Goal: Task Accomplishment & Management: Use online tool/utility

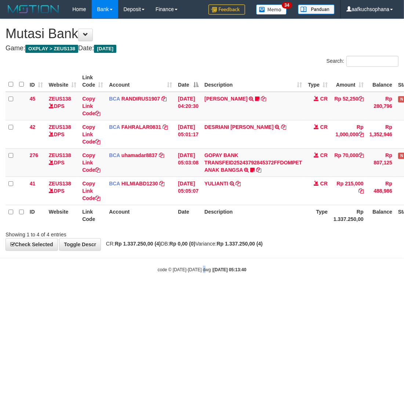
click at [205, 291] on html "Toggle navigation Home Bank Account List Load By Website Group [OXPLAY] ZEUS138…" at bounding box center [202, 145] width 404 height 291
drag, startPoint x: 241, startPoint y: 296, endPoint x: 0, endPoint y: 263, distance: 242.6
click at [210, 285] on html "Toggle navigation Home Bank Account List Load By Website Group [OXPLAY] ZEUS138…" at bounding box center [202, 145] width 404 height 291
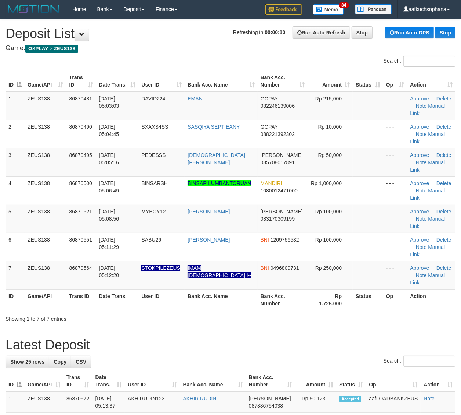
drag, startPoint x: 388, startPoint y: 284, endPoint x: 466, endPoint y: 279, distance: 78.7
drag, startPoint x: 364, startPoint y: 265, endPoint x: 467, endPoint y: 261, distance: 103.2
click at [364, 313] on div "Showing 1 to 7 of 7 entries" at bounding box center [230, 318] width 461 height 10
drag, startPoint x: 371, startPoint y: 269, endPoint x: 467, endPoint y: 266, distance: 95.8
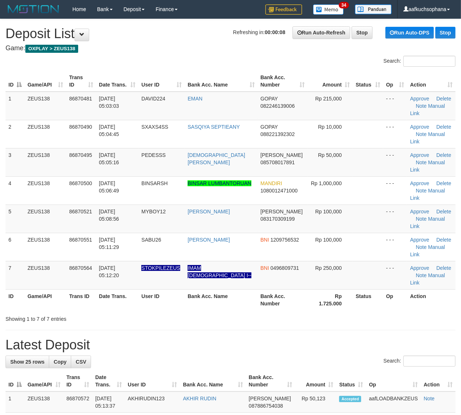
click at [372, 313] on div "Showing 1 to 7 of 7 entries" at bounding box center [230, 318] width 461 height 10
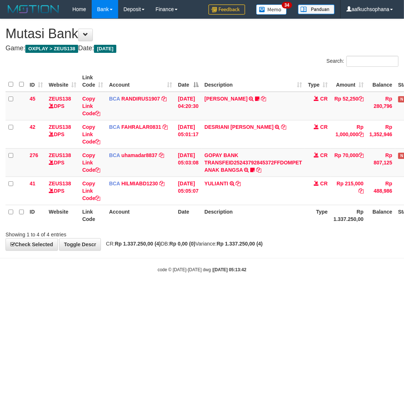
click at [126, 291] on html "Toggle navigation Home Bank Account List Load By Website Group [OXPLAY] ZEUS138…" at bounding box center [202, 145] width 404 height 291
click at [138, 283] on body "Toggle navigation Home Bank Account List Load By Website Group [OXPLAY] ZEUS138…" at bounding box center [202, 145] width 404 height 291
click at [107, 282] on body "Toggle navigation Home Bank Account List Load By Website Group [OXPLAY] ZEUS138…" at bounding box center [202, 145] width 404 height 291
click at [102, 290] on body "Toggle navigation Home Bank Account List Load By Website Group [OXPLAY] ZEUS138…" at bounding box center [202, 145] width 404 height 291
drag, startPoint x: 207, startPoint y: 311, endPoint x: 208, endPoint y: 306, distance: 4.9
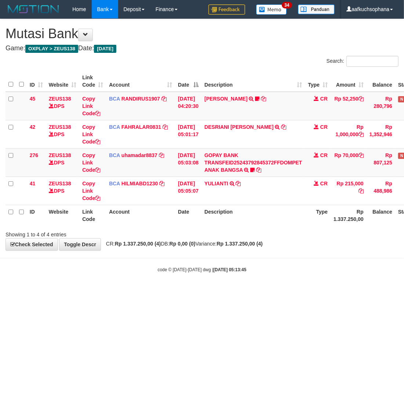
click at [208, 291] on html "Toggle navigation Home Bank Account List Load By Website Group [OXPLAY] ZEUS138…" at bounding box center [202, 145] width 404 height 291
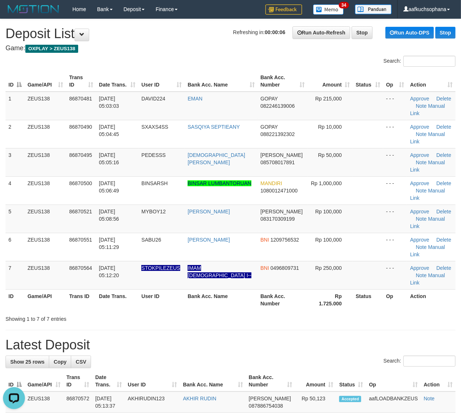
drag, startPoint x: 327, startPoint y: 276, endPoint x: 467, endPoint y: 282, distance: 140.0
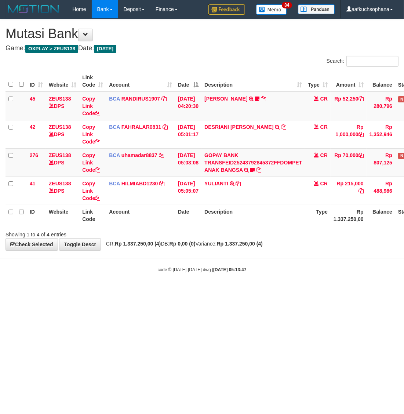
drag, startPoint x: 130, startPoint y: 334, endPoint x: 139, endPoint y: 329, distance: 10.1
click at [137, 291] on html "Toggle navigation Home Bank Account List Load By Website Group [OXPLAY] ZEUS138…" at bounding box center [202, 145] width 404 height 291
drag, startPoint x: 300, startPoint y: 269, endPoint x: 300, endPoint y: 273, distance: 4.8
click at [300, 273] on body "Toggle navigation Home Bank Account List Load By Website Group [OXPLAY] ZEUS138…" at bounding box center [202, 145] width 404 height 291
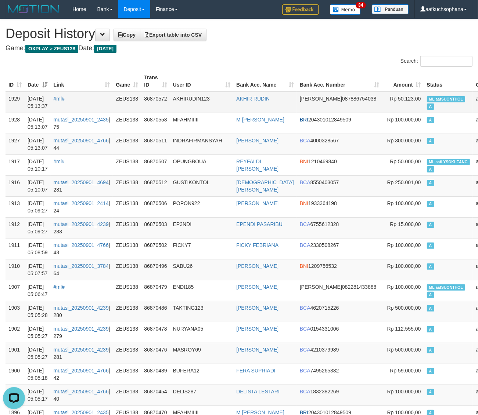
click at [427, 98] on span "ML aafSUONTHOL" at bounding box center [446, 99] width 39 height 6
copy td "ML aafSUONTHOL A"
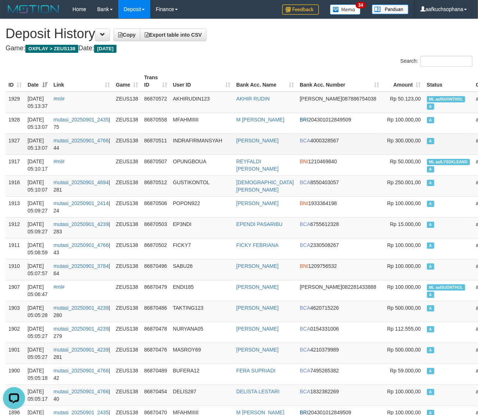
click at [424, 137] on td "A" at bounding box center [448, 144] width 49 height 21
click at [267, 45] on h4 "Game: OXPLAY > ZEUS138 Date: Today" at bounding box center [239, 48] width 467 height 7
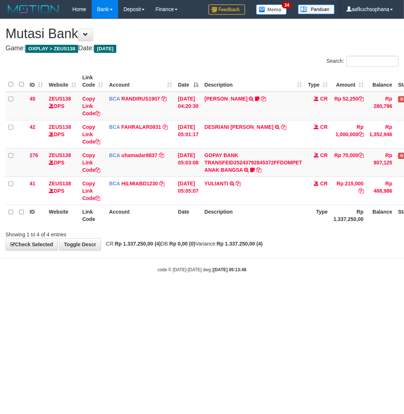
click at [219, 286] on body "Toggle navigation Home Bank Account List Load By Website Group [OXPLAY] ZEUS138…" at bounding box center [202, 145] width 404 height 291
drag, startPoint x: 175, startPoint y: 314, endPoint x: 167, endPoint y: 309, distance: 9.4
click at [175, 291] on html "Toggle navigation Home Bank Account List Load By Website Group [OXPLAY] ZEUS138…" at bounding box center [202, 145] width 404 height 291
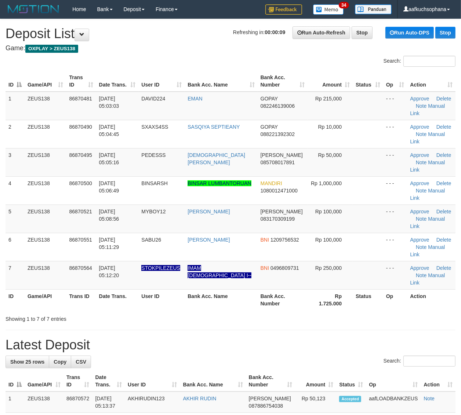
drag, startPoint x: 320, startPoint y: 268, endPoint x: 362, endPoint y: 270, distance: 41.1
click at [328, 313] on div "Showing 1 to 7 of 7 entries" at bounding box center [230, 318] width 461 height 10
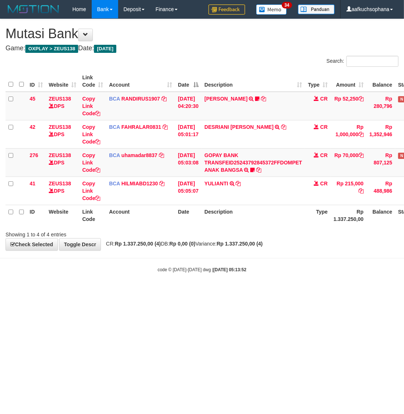
drag, startPoint x: 127, startPoint y: 286, endPoint x: 10, endPoint y: 281, distance: 117.2
click at [124, 287] on body "Toggle navigation Home Bank Account List Load By Website Group [OXPLAY] ZEUS138…" at bounding box center [202, 145] width 404 height 291
click at [171, 291] on html "Toggle navigation Home Bank Account List Load By Website Group [OXPLAY] ZEUS138…" at bounding box center [202, 145] width 404 height 291
click at [211, 291] on html "Toggle navigation Home Bank Account List Load By Website Group [OXPLAY] ZEUS138…" at bounding box center [202, 145] width 404 height 291
drag, startPoint x: 135, startPoint y: 342, endPoint x: 117, endPoint y: 335, distance: 18.9
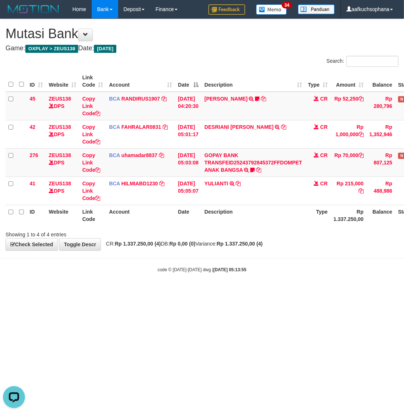
click at [137, 291] on html "Toggle navigation Home Bank Account List Load By Website Group [OXPLAY] ZEUS138…" at bounding box center [202, 145] width 404 height 291
drag, startPoint x: 94, startPoint y: 313, endPoint x: 88, endPoint y: 311, distance: 6.3
click at [90, 291] on html "Toggle navigation Home Bank Account List Load By Website Group [OXPLAY] ZEUS138…" at bounding box center [202, 145] width 404 height 291
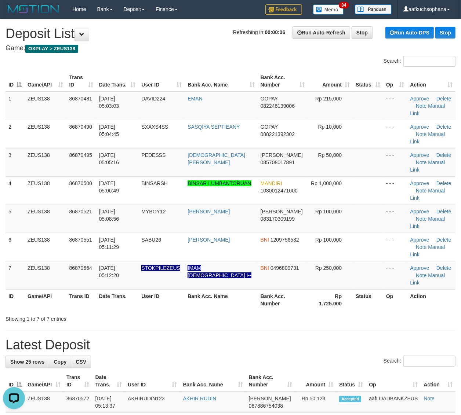
drag, startPoint x: 333, startPoint y: 290, endPoint x: 337, endPoint y: 289, distance: 4.2
click at [334, 338] on h1 "Latest Deposit" at bounding box center [231, 345] width 450 height 15
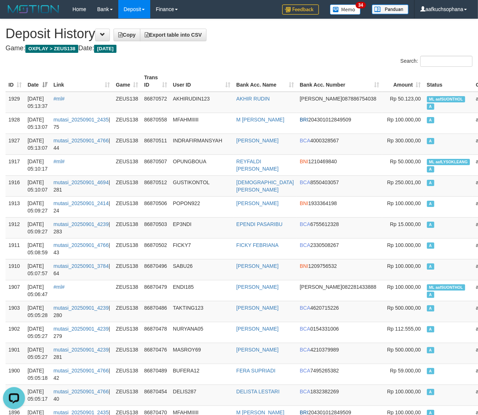
click at [353, 59] on div "Search:" at bounding box center [358, 62] width 228 height 13
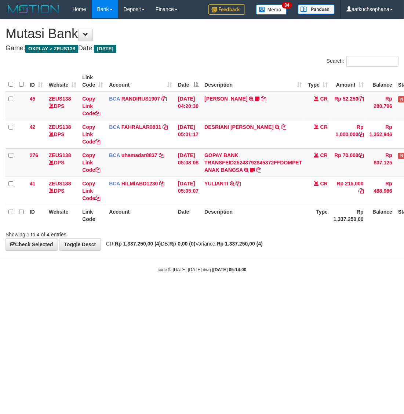
click at [142, 291] on html "Toggle navigation Home Bank Account List Load By Website Group [OXPLAY] ZEUS138…" at bounding box center [202, 145] width 404 height 291
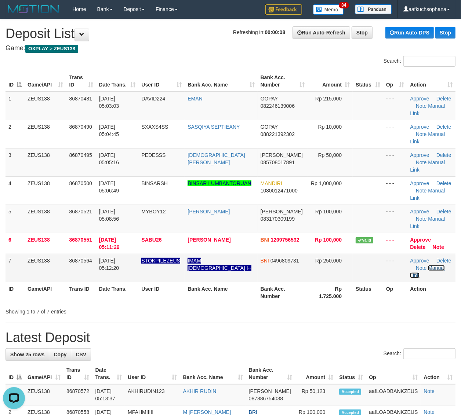
click at [431, 265] on link "Manual Link" at bounding box center [427, 271] width 35 height 13
click at [410, 265] on link "Manual Link" at bounding box center [427, 271] width 35 height 13
click at [359, 261] on div "ID Game/API Trans ID Date Trans. User ID Bank Acc. Name Bank Acc. Number Amount…" at bounding box center [230, 187] width 461 height 237
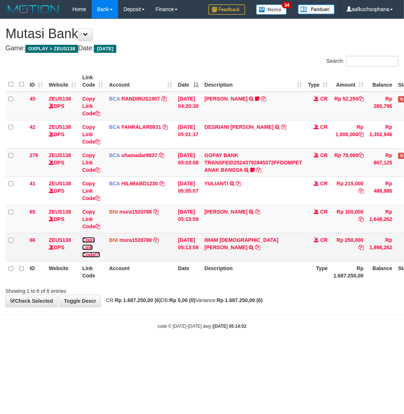
click at [100, 254] on icon at bounding box center [97, 254] width 5 height 5
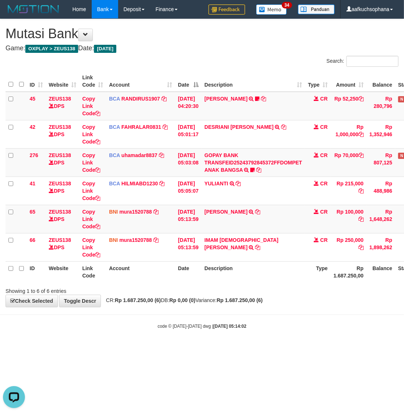
click at [211, 335] on body "Toggle navigation Home Bank Account List Load By Website Group [OXPLAY] ZEUS138…" at bounding box center [202, 174] width 404 height 348
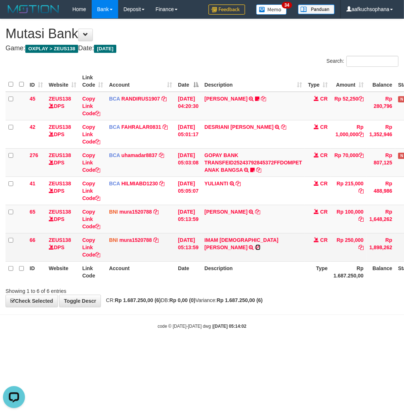
click at [255, 245] on icon at bounding box center [257, 247] width 5 height 5
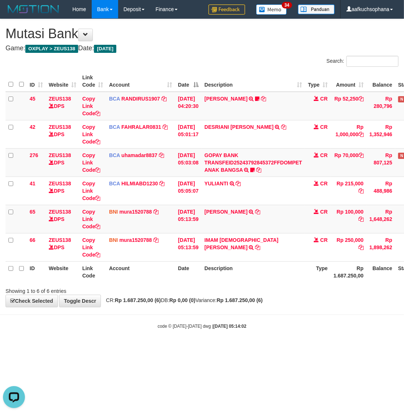
click at [135, 344] on body "Toggle navigation Home Bank Account List Load By Website Group [OXPLAY] ZEUS138…" at bounding box center [202, 174] width 404 height 348
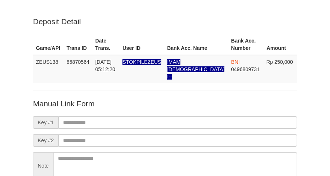
scroll to position [65, 0]
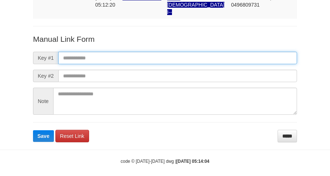
click at [201, 52] on input "text" at bounding box center [177, 58] width 239 height 12
paste input "**********"
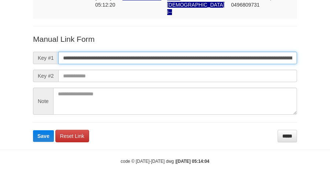
scroll to position [0, 418]
type input "**********"
click at [33, 130] on button "Save" at bounding box center [43, 136] width 21 height 12
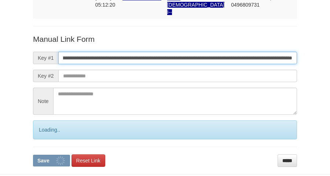
click at [33, 155] on button "Save" at bounding box center [51, 161] width 37 height 12
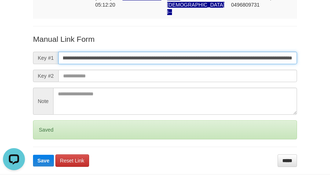
click at [33, 155] on button "Save" at bounding box center [43, 161] width 21 height 12
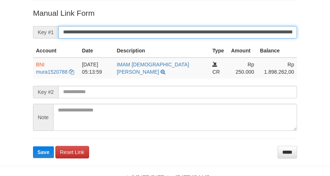
click at [33, 146] on button "Save" at bounding box center [43, 152] width 21 height 12
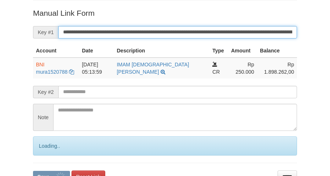
click at [33, 171] on button "Save" at bounding box center [51, 177] width 37 height 12
click at [184, 26] on input "**********" at bounding box center [177, 32] width 239 height 12
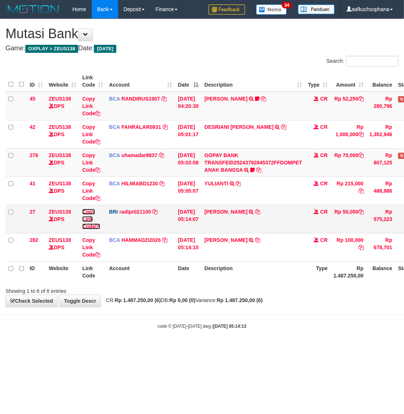
click at [98, 225] on icon at bounding box center [97, 226] width 5 height 5
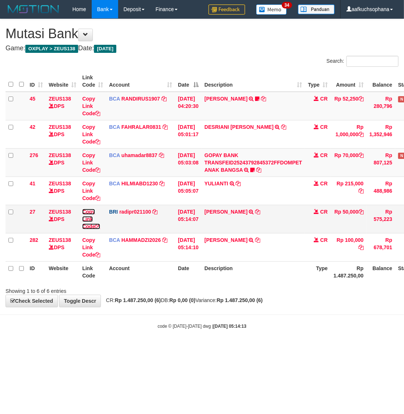
click at [98, 225] on icon at bounding box center [97, 226] width 5 height 5
drag, startPoint x: 183, startPoint y: 336, endPoint x: 73, endPoint y: 294, distance: 117.2
click at [184, 334] on body "Toggle navigation Home Bank Account List Load By Website Group [OXPLAY] ZEUS138…" at bounding box center [202, 174] width 404 height 348
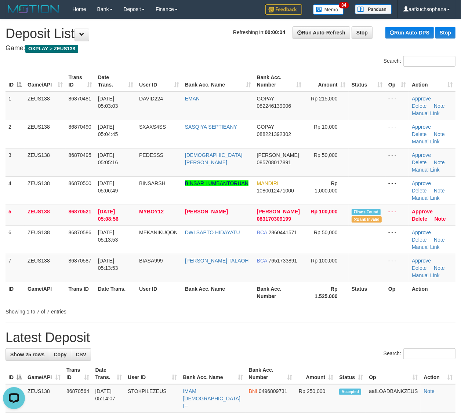
drag, startPoint x: 404, startPoint y: 295, endPoint x: 409, endPoint y: 295, distance: 4.1
click at [406, 295] on tr "ID Game/API Trans ID Date Trans. User ID Bank Acc. Name Bank Acc. Number Rp 1.5…" at bounding box center [231, 292] width 450 height 21
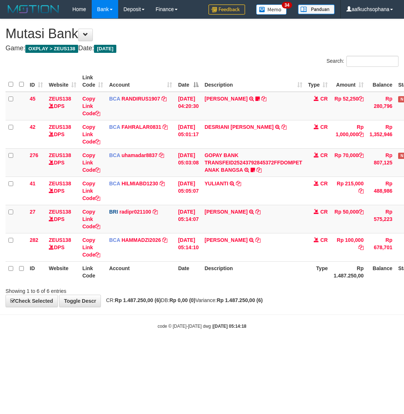
click at [273, 348] on html "Toggle navigation Home Bank Account List Load By Website Group [OXPLAY] ZEUS138…" at bounding box center [202, 174] width 404 height 348
drag, startPoint x: 150, startPoint y: 338, endPoint x: 32, endPoint y: 309, distance: 121.9
click at [149, 338] on body "Toggle navigation Home Bank Account List Load By Website Group [OXPLAY] ZEUS138…" at bounding box center [202, 174] width 404 height 348
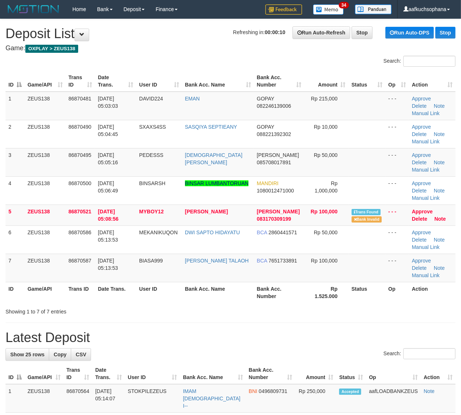
drag, startPoint x: 422, startPoint y: 293, endPoint x: 462, endPoint y: 294, distance: 40.0
click at [428, 293] on th "Action" at bounding box center [432, 292] width 47 height 21
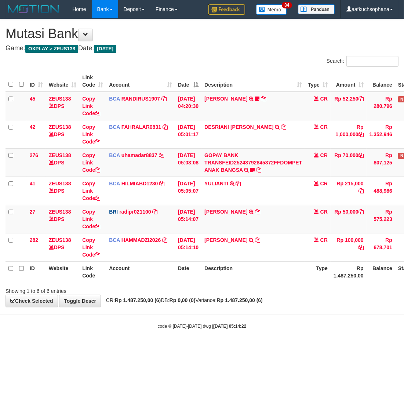
click at [190, 312] on body "Toggle navigation Home Bank Account List Load By Website Group [OXPLAY] ZEUS138…" at bounding box center [202, 174] width 404 height 348
click at [193, 316] on body "Toggle navigation Home Bank Account List Load By Website Group [OXPLAY] ZEUS138…" at bounding box center [202, 174] width 404 height 348
drag, startPoint x: 273, startPoint y: 306, endPoint x: 276, endPoint y: 312, distance: 6.6
click at [273, 307] on div "**********" at bounding box center [202, 163] width 404 height 288
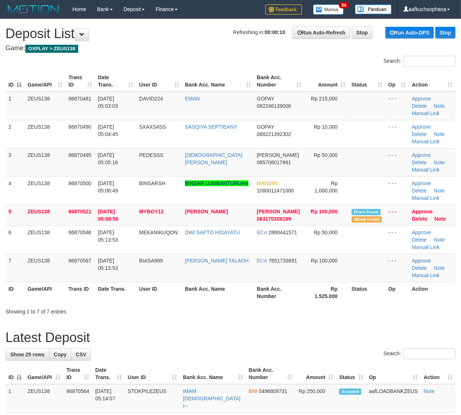
drag, startPoint x: 359, startPoint y: 318, endPoint x: 467, endPoint y: 318, distance: 107.9
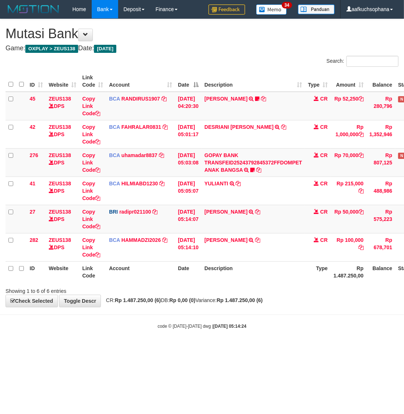
drag, startPoint x: 136, startPoint y: 352, endPoint x: 147, endPoint y: 360, distance: 14.1
click at [147, 348] on html "Toggle navigation Home Bank Account List Load By Website Group [OXPLAY] ZEUS138…" at bounding box center [202, 174] width 404 height 348
click at [149, 348] on html "Toggle navigation Home Bank Account List Load By Website Group [OXPLAY] ZEUS138…" at bounding box center [202, 174] width 404 height 348
click at [222, 336] on body "Toggle navigation Home Bank Account List Load By Website Group [OXPLAY] ZEUS138…" at bounding box center [202, 174] width 404 height 348
click at [168, 331] on body "Toggle navigation Home Bank Account List Load By Website Group [OXPLAY] ZEUS138…" at bounding box center [202, 174] width 404 height 348
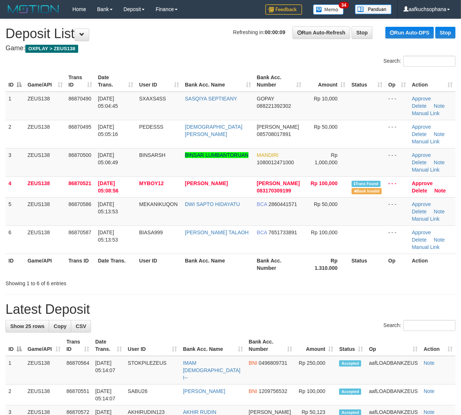
drag, startPoint x: 353, startPoint y: 290, endPoint x: 467, endPoint y: 305, distance: 115.5
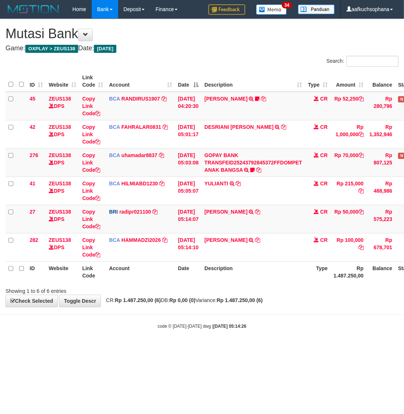
click at [96, 333] on body "Toggle navigation Home Bank Account List Load By Website Group [OXPLAY] ZEUS138…" at bounding box center [202, 174] width 404 height 348
click at [100, 226] on icon at bounding box center [97, 226] width 5 height 5
drag, startPoint x: 195, startPoint y: 341, endPoint x: 282, endPoint y: 274, distance: 110.4
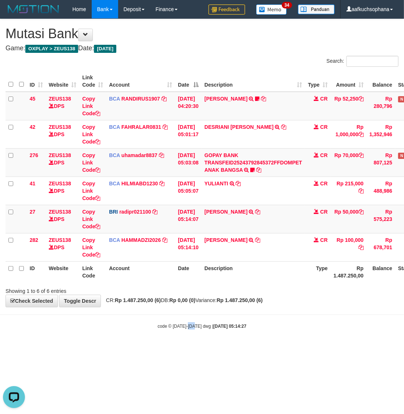
click at [195, 341] on body "Toggle navigation Home Bank Account List Load By Website Group [OXPLAY] ZEUS138…" at bounding box center [202, 174] width 404 height 348
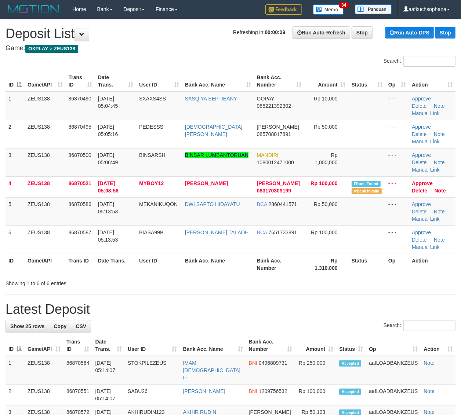
click at [340, 283] on div "Showing 1 to 6 of 6 entries" at bounding box center [230, 282] width 461 height 10
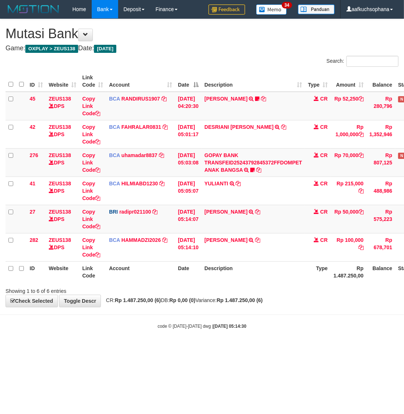
click at [205, 348] on html "Toggle navigation Home Bank Account List Load By Website Group [OXPLAY] ZEUS138…" at bounding box center [202, 174] width 404 height 348
click at [204, 348] on html "Toggle navigation Home Bank Account List Load By Website Group [OXPLAY] ZEUS138…" at bounding box center [202, 174] width 404 height 348
click at [170, 348] on html "Toggle navigation Home Bank Account List Load By Website Group [OXPLAY] ZEUS138…" at bounding box center [202, 174] width 404 height 348
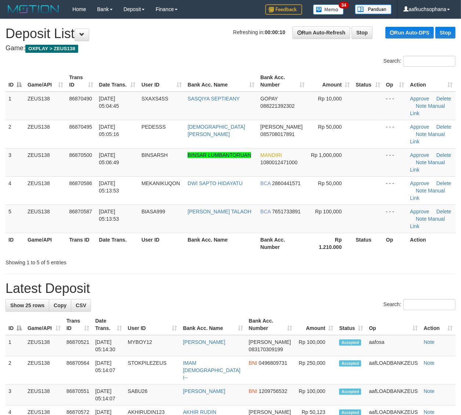
click at [326, 256] on div "Showing 1 to 5 of 5 entries" at bounding box center [230, 261] width 461 height 10
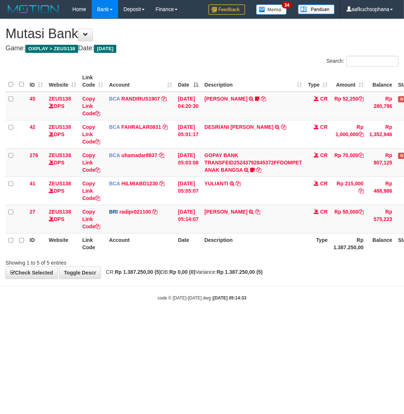
click at [167, 320] on html "Toggle navigation Home Bank Account List Load By Website Group [OXPLAY] ZEUS138…" at bounding box center [202, 160] width 404 height 320
click at [148, 320] on html "Toggle navigation Home Bank Account List Load By Website Group [OXPLAY] ZEUS138…" at bounding box center [202, 160] width 404 height 320
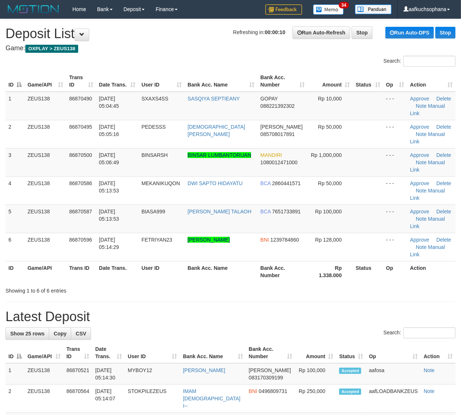
drag, startPoint x: 0, startPoint y: 0, endPoint x: 413, endPoint y: 242, distance: 478.4
click at [414, 284] on div "Showing 1 to 6 of 6 entries" at bounding box center [230, 289] width 461 height 10
click at [384, 284] on div "Showing 1 to 6 of 6 entries" at bounding box center [230, 289] width 461 height 10
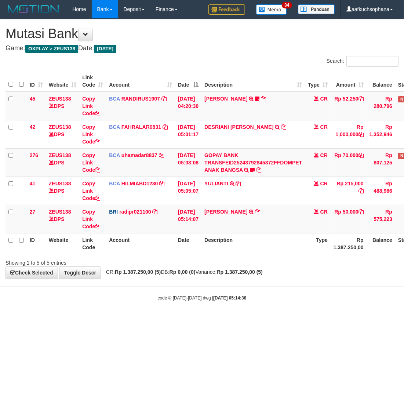
drag, startPoint x: 175, startPoint y: 339, endPoint x: 162, endPoint y: 330, distance: 16.1
click at [175, 320] on html "Toggle navigation Home Bank Account List Load By Website Group [OXPLAY] ZEUS138…" at bounding box center [202, 160] width 404 height 320
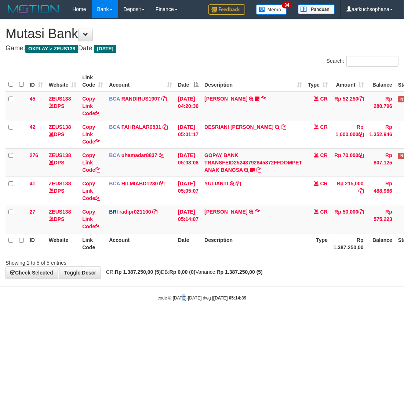
drag, startPoint x: 184, startPoint y: 341, endPoint x: 197, endPoint y: 289, distance: 54.0
click at [184, 320] on html "Toggle navigation Home Bank Account List Load By Website Group [OXPLAY] ZEUS138…" at bounding box center [202, 160] width 404 height 320
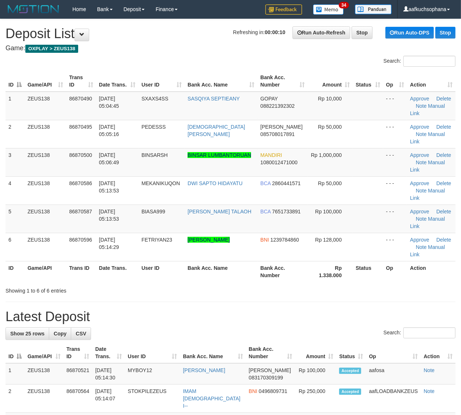
click at [265, 284] on div "Showing 1 to 6 of 6 entries" at bounding box center [230, 289] width 461 height 10
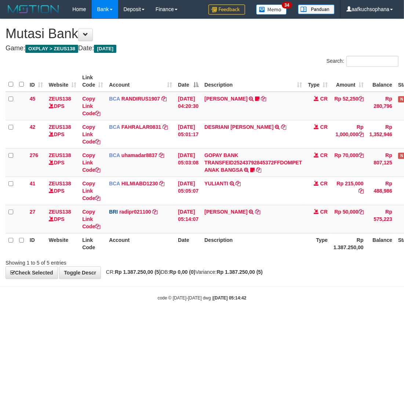
click at [151, 318] on body "Toggle navigation Home Bank Account List Load By Website Group [OXPLAY] ZEUS138…" at bounding box center [202, 160] width 404 height 320
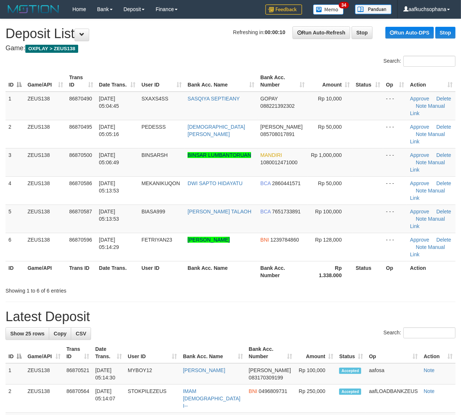
drag, startPoint x: 381, startPoint y: 254, endPoint x: 467, endPoint y: 270, distance: 87.8
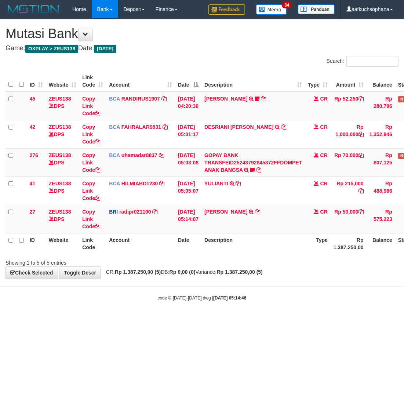
click at [131, 311] on body "Toggle navigation Home Bank Account List Load By Website Group [OXPLAY] ZEUS138…" at bounding box center [202, 160] width 404 height 320
click at [255, 320] on html "Toggle navigation Home Bank Account List Load By Website Group [OXPLAY] ZEUS138…" at bounding box center [202, 160] width 404 height 320
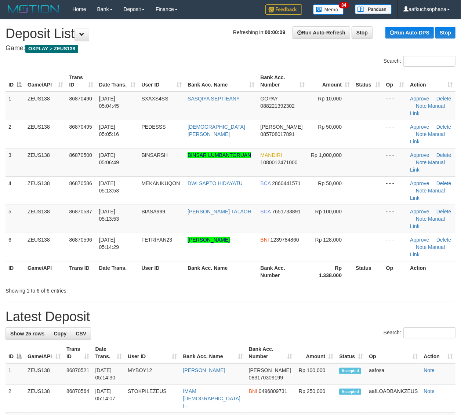
click at [353, 284] on div "Showing 1 to 6 of 6 entries" at bounding box center [230, 289] width 461 height 10
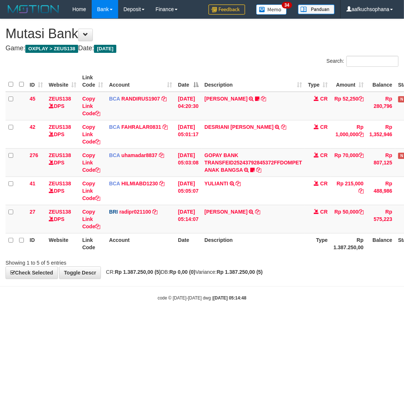
click at [122, 320] on html "Toggle navigation Home Bank Account List Load By Website Group [OXPLAY] ZEUS138…" at bounding box center [202, 160] width 404 height 320
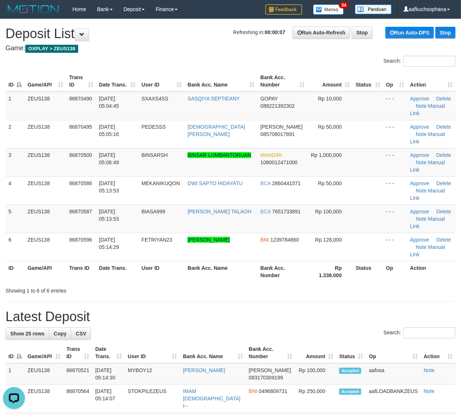
drag, startPoint x: 373, startPoint y: 245, endPoint x: 377, endPoint y: 248, distance: 5.6
click at [374, 284] on div "Showing 1 to 6 of 6 entries" at bounding box center [230, 289] width 461 height 10
click at [355, 284] on div "Showing 1 to 6 of 6 entries" at bounding box center [230, 289] width 461 height 10
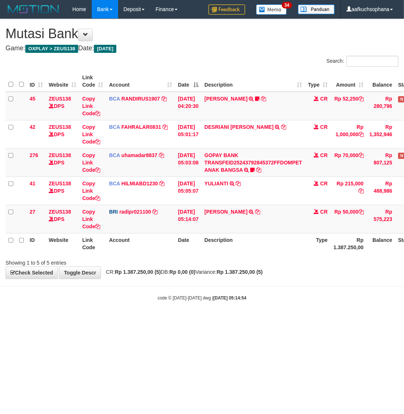
click at [186, 320] on html "Toggle navigation Home Bank Account List Load By Website Group [OXPLAY] ZEUS138…" at bounding box center [202, 160] width 404 height 320
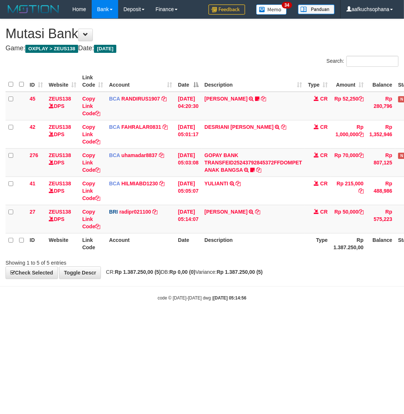
click at [128, 320] on html "Toggle navigation Home Bank Account List Load By Website Group [OXPLAY] ZEUS138…" at bounding box center [202, 160] width 404 height 320
click at [151, 320] on html "Toggle navigation Home Bank Account List Load By Website Group [OXPLAY] ZEUS138…" at bounding box center [202, 160] width 404 height 320
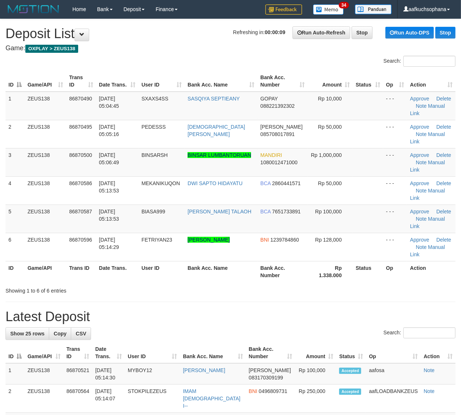
click at [415, 284] on div "Showing 1 to 6 of 6 entries" at bounding box center [230, 289] width 461 height 10
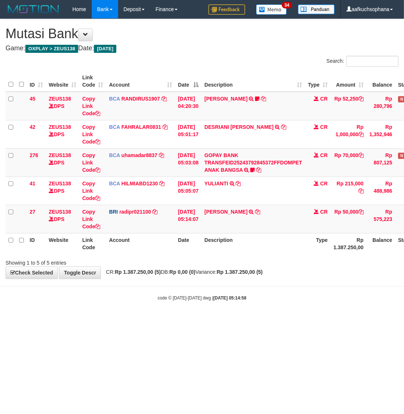
click at [229, 320] on html "Toggle navigation Home Bank Account List Load By Website Group [OXPLAY] ZEUS138…" at bounding box center [202, 160] width 404 height 320
click at [226, 320] on html "Toggle navigation Home Bank Account List Load By Website Group [OXPLAY] ZEUS138…" at bounding box center [202, 160] width 404 height 320
click at [182, 320] on html "Toggle navigation Home Bank Account List Load By Website Group [OXPLAY] ZEUS138…" at bounding box center [202, 160] width 404 height 320
drag, startPoint x: 157, startPoint y: 332, endPoint x: 150, endPoint y: 331, distance: 6.6
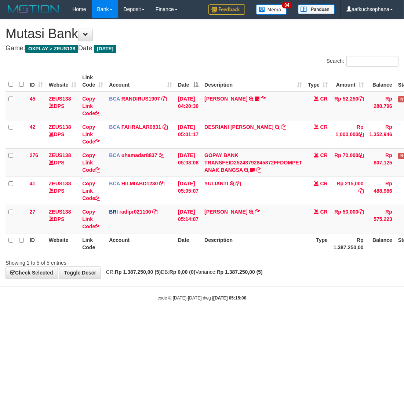
click at [157, 320] on html "Toggle navigation Home Bank Account List Load By Website Group [OXPLAY] ZEUS138…" at bounding box center [202, 160] width 404 height 320
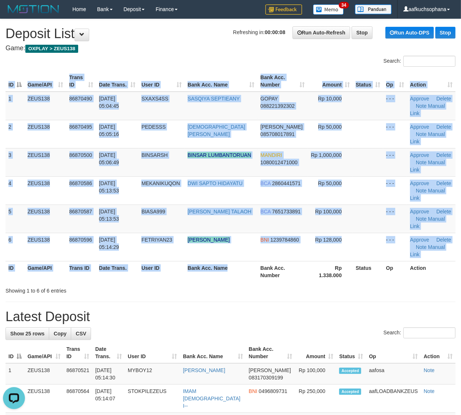
drag, startPoint x: 243, startPoint y: 239, endPoint x: 267, endPoint y: 247, distance: 25.2
click at [243, 239] on div "ID Game/API Trans ID Date Trans. User ID Bank Acc. Name Bank Acc. Number Amount…" at bounding box center [230, 177] width 461 height 216
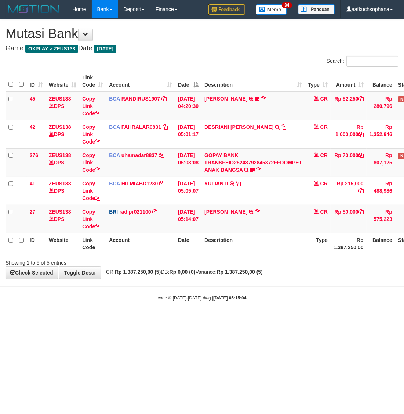
drag, startPoint x: 175, startPoint y: 358, endPoint x: 172, endPoint y: 355, distance: 4.2
click at [174, 320] on html "Toggle navigation Home Bank Account List Load By Website Group [OXPLAY] ZEUS138…" at bounding box center [202, 160] width 404 height 320
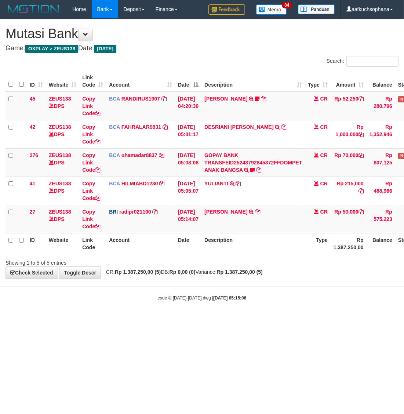
click at [149, 320] on html "Toggle navigation Home Bank Account List Load By Website Group [OXPLAY] ZEUS138…" at bounding box center [202, 160] width 404 height 320
click at [148, 320] on html "Toggle navigation Home Bank Account List Load By Website Group [OXPLAY] ZEUS138…" at bounding box center [202, 160] width 404 height 320
drag, startPoint x: 128, startPoint y: 345, endPoint x: 3, endPoint y: 291, distance: 136.1
click at [119, 320] on html "Toggle navigation Home Bank Account List Load By Website Group [OXPLAY] ZEUS138…" at bounding box center [202, 160] width 404 height 320
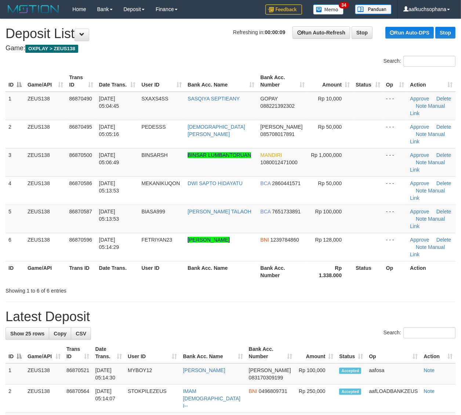
click at [306, 284] on div "Showing 1 to 6 of 6 entries" at bounding box center [230, 289] width 461 height 10
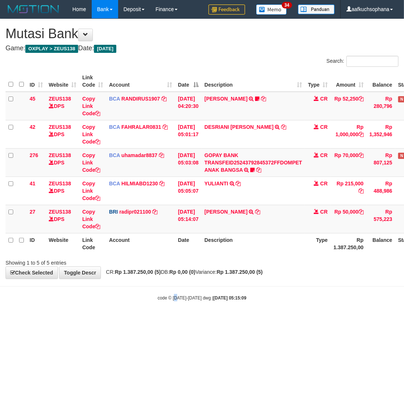
click at [175, 320] on html "Toggle navigation Home Bank Account List Load By Website Group [OXPLAY] ZEUS138…" at bounding box center [202, 160] width 404 height 320
click at [170, 320] on html "Toggle navigation Home Bank Account List Load By Website Group [OXPLAY] ZEUS138…" at bounding box center [202, 160] width 404 height 320
click at [130, 320] on html "Toggle navigation Home Bank Account List Load By Website Group [OXPLAY] ZEUS138…" at bounding box center [202, 160] width 404 height 320
click at [199, 320] on html "Toggle navigation Home Bank Account List Load By Website Group [OXPLAY] ZEUS138…" at bounding box center [202, 160] width 404 height 320
click at [196, 320] on html "Toggle navigation Home Bank Account List Load By Website Group [OXPLAY] ZEUS138…" at bounding box center [202, 160] width 404 height 320
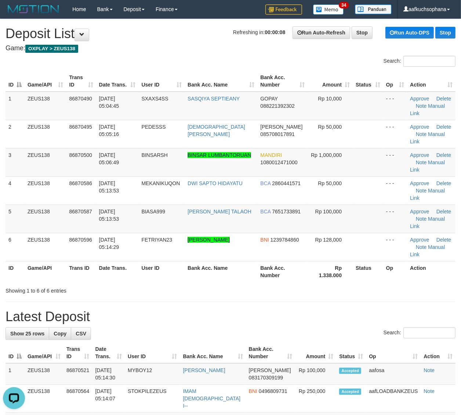
click at [369, 310] on h1 "Latest Deposit" at bounding box center [231, 317] width 450 height 15
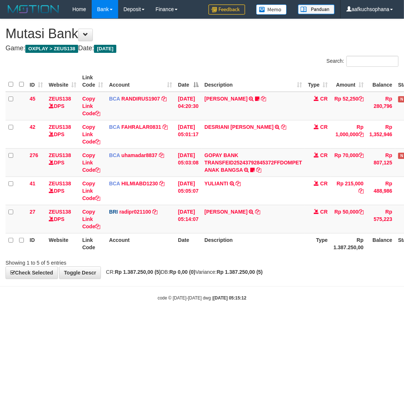
click at [248, 320] on html "Toggle navigation Home Bank Account List Load By Website Group [OXPLAY] ZEUS138…" at bounding box center [202, 160] width 404 height 320
drag, startPoint x: 128, startPoint y: 319, endPoint x: 2, endPoint y: 288, distance: 129.1
click at [129, 318] on body "Toggle navigation Home Bank Account List Load By Website Group [OXPLAY] ZEUS138…" at bounding box center [202, 160] width 404 height 320
click at [173, 320] on html "Toggle navigation Home Bank Account List Load By Website Group [OXPLAY] ZEUS138…" at bounding box center [202, 160] width 404 height 320
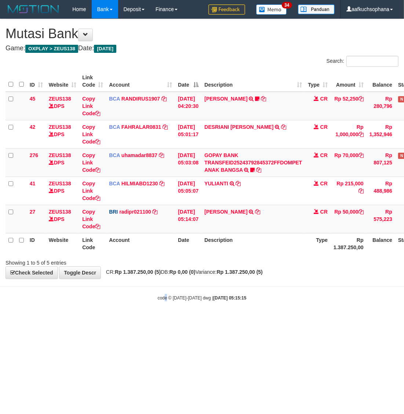
click at [167, 320] on html "Toggle navigation Home Bank Account List Load By Website Group [OXPLAY] ZEUS138…" at bounding box center [202, 160] width 404 height 320
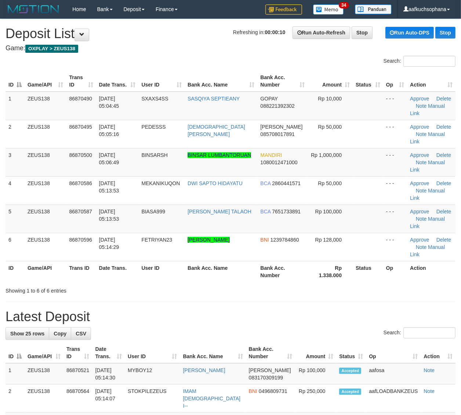
click at [384, 284] on div "Showing 1 to 6 of 6 entries" at bounding box center [230, 289] width 461 height 10
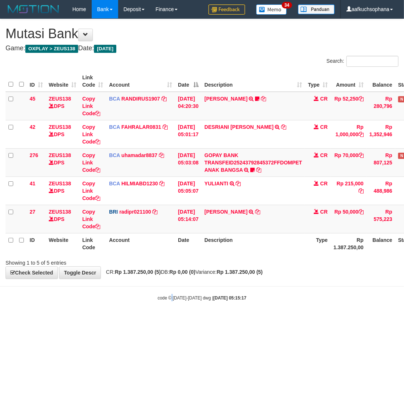
click at [173, 320] on html "Toggle navigation Home Bank Account List Load By Website Group [OXPLAY] ZEUS138…" at bounding box center [202, 160] width 404 height 320
click at [172, 320] on html "Toggle navigation Home Bank Account List Load By Website Group [OXPLAY] ZEUS138…" at bounding box center [202, 160] width 404 height 320
click at [166, 320] on html "Toggle navigation Home Bank Account List Load By Website Group [OXPLAY] ZEUS138…" at bounding box center [202, 160] width 404 height 320
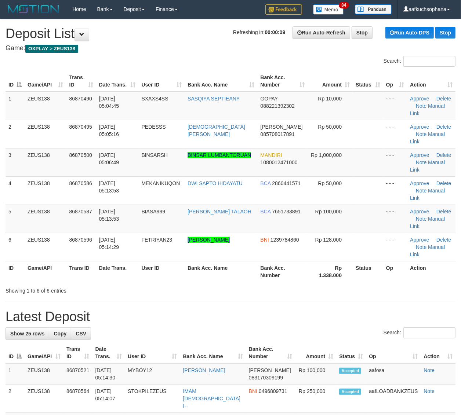
click at [284, 310] on h1 "Latest Deposit" at bounding box center [231, 317] width 450 height 15
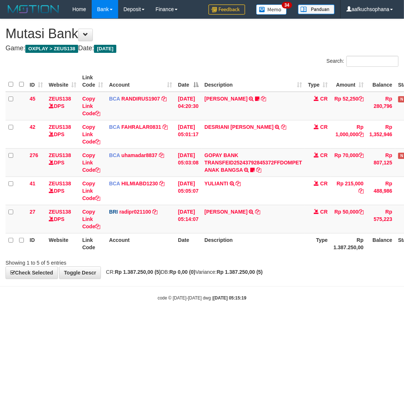
drag, startPoint x: 159, startPoint y: 338, endPoint x: 122, endPoint y: 334, distance: 37.3
click at [130, 320] on html "Toggle navigation Home Bank Account List Load By Website Group [OXPLAY] ZEUS138…" at bounding box center [202, 160] width 404 height 320
click at [159, 320] on html "Toggle navigation Home Bank Account List Load By Website Group [OXPLAY] ZEUS138…" at bounding box center [202, 160] width 404 height 320
click at [164, 316] on body "Toggle navigation Home Bank Account List Load By Website Group [OXPLAY] ZEUS138…" at bounding box center [202, 160] width 404 height 320
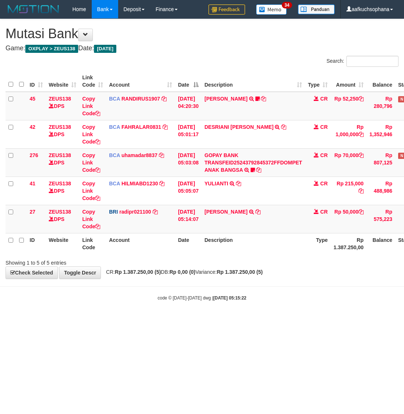
click at [139, 317] on body "Toggle navigation Home Bank Account List Load By Website Group [OXPLAY] ZEUS138…" at bounding box center [202, 160] width 404 height 320
click at [195, 320] on html "Toggle navigation Home Bank Account List Load By Website Group [OXPLAY] ZEUS138…" at bounding box center [202, 160] width 404 height 320
click at [171, 320] on html "Toggle navigation Home Bank Account List Load By Website Group [OXPLAY] ZEUS138…" at bounding box center [202, 160] width 404 height 320
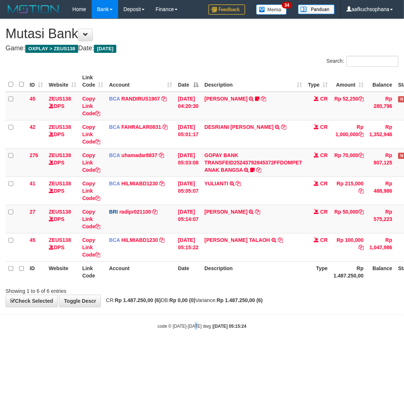
click at [196, 322] on body "Toggle navigation Home Bank Account List Load By Website Group [OXPLAY] ZEUS138…" at bounding box center [202, 174] width 404 height 348
click at [226, 348] on html "Toggle navigation Home Bank Account List Load By Website Group [OXPLAY] ZEUS138…" at bounding box center [202, 174] width 404 height 348
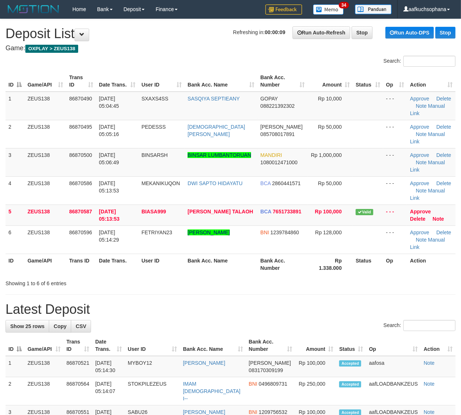
click at [344, 277] on div "Showing 1 to 6 of 6 entries" at bounding box center [230, 282] width 461 height 10
drag, startPoint x: 329, startPoint y: 242, endPoint x: 397, endPoint y: 257, distance: 69.3
click at [330, 277] on div "Showing 1 to 6 of 6 entries" at bounding box center [230, 282] width 461 height 10
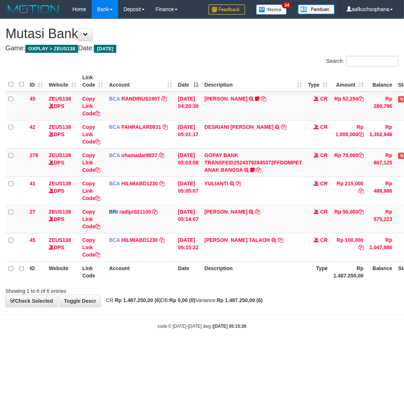
drag, startPoint x: 263, startPoint y: 336, endPoint x: 89, endPoint y: 289, distance: 180.1
click at [254, 334] on body "Toggle navigation Home Bank Account List Load By Website Group [OXPLAY] ZEUS138…" at bounding box center [202, 174] width 404 height 348
click at [256, 327] on div "code © 2012-2018 dwg | 2025/09/01 05:15:27" at bounding box center [202, 325] width 404 height 7
click at [254, 327] on div "code © 2012-2018 dwg | 2025/09/01 05:15:27" at bounding box center [202, 325] width 404 height 7
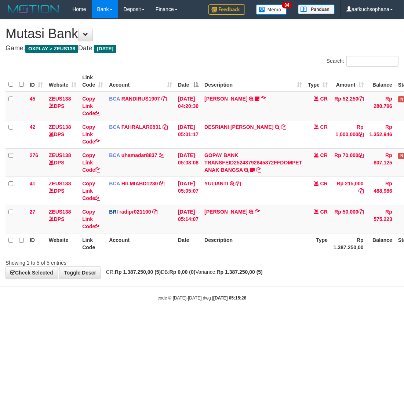
click at [142, 320] on html "Toggle navigation Home Bank Account List Load By Website Group [OXPLAY] ZEUS138…" at bounding box center [202, 160] width 404 height 320
drag, startPoint x: 141, startPoint y: 341, endPoint x: 16, endPoint y: 273, distance: 142.4
click at [138, 320] on html "Toggle navigation Home Bank Account List Load By Website Group [OXPLAY] ZEUS138…" at bounding box center [202, 160] width 404 height 320
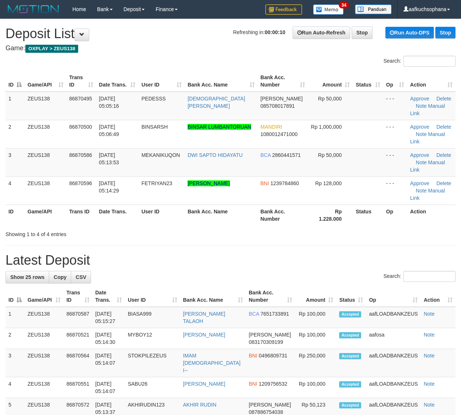
click at [328, 286] on th "Amount" at bounding box center [315, 296] width 41 height 21
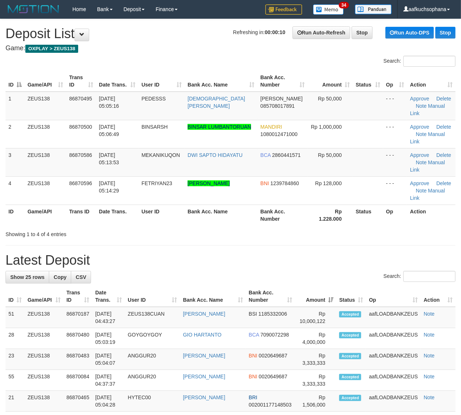
click at [328, 286] on th "Amount" at bounding box center [315, 296] width 41 height 21
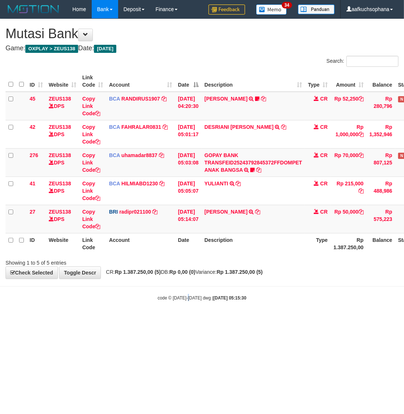
click at [190, 320] on html "Toggle navigation Home Bank Account List Load By Website Group [OXPLAY] ZEUS138…" at bounding box center [202, 160] width 404 height 320
click at [166, 320] on html "Toggle navigation Home Bank Account List Load By Website Group [OXPLAY] ZEUS138…" at bounding box center [202, 160] width 404 height 320
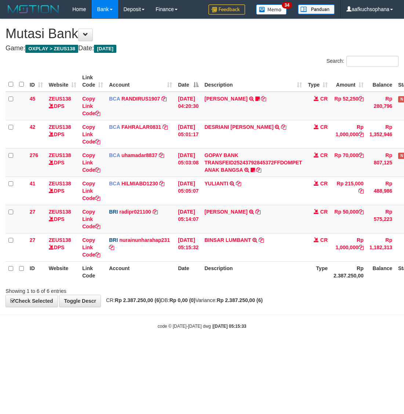
click at [137, 323] on body "Toggle navigation Home Bank Account List Load By Website Group [OXPLAY] ZEUS138…" at bounding box center [202, 174] width 404 height 348
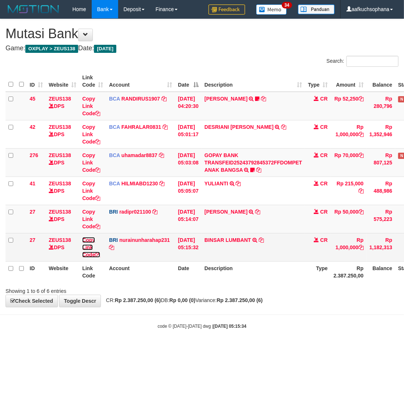
click at [97, 254] on icon at bounding box center [97, 254] width 5 height 5
click at [98, 254] on icon at bounding box center [97, 254] width 5 height 5
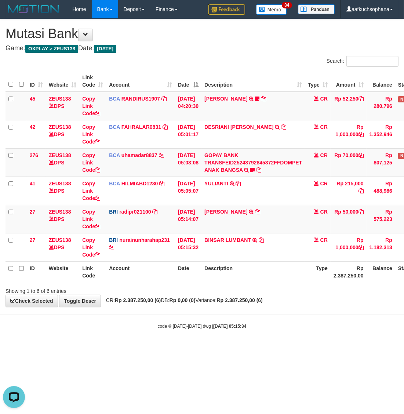
click at [113, 348] on html "Toggle navigation Home Bank Account List Load By Website Group [OXPLAY] ZEUS138…" at bounding box center [202, 174] width 404 height 348
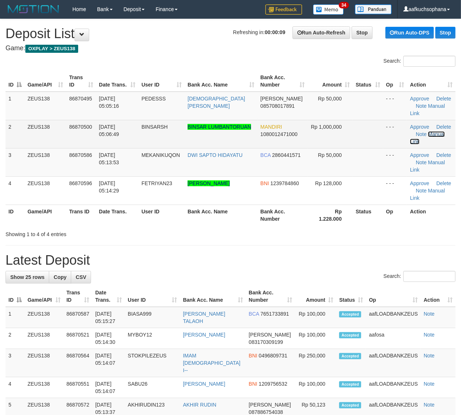
click at [439, 131] on link "Manual Link" at bounding box center [427, 137] width 35 height 13
click at [410, 131] on link "Manual Link" at bounding box center [427, 137] width 35 height 13
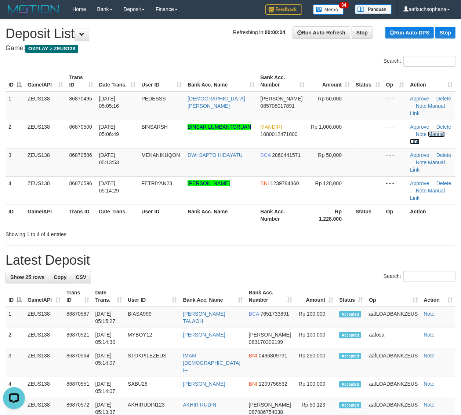
click at [410, 131] on link "Manual Link" at bounding box center [427, 137] width 35 height 13
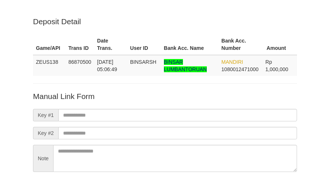
scroll to position [65, 0]
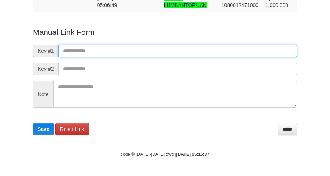
click at [182, 50] on input "text" at bounding box center [177, 51] width 239 height 12
paste input "**********"
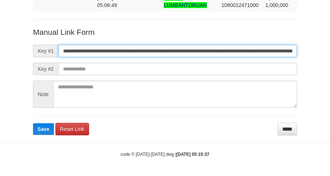
scroll to position [0, 418]
type input "**********"
click at [33, 123] on button "Save" at bounding box center [43, 129] width 21 height 12
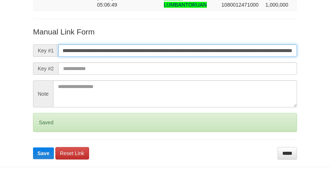
click at [33, 148] on button "Save" at bounding box center [43, 154] width 21 height 12
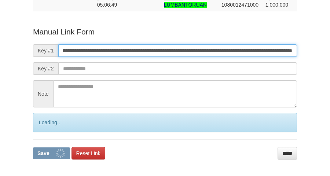
click at [33, 148] on button "Save" at bounding box center [51, 154] width 37 height 12
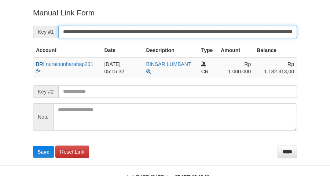
click at [33, 146] on button "Save" at bounding box center [43, 152] width 21 height 12
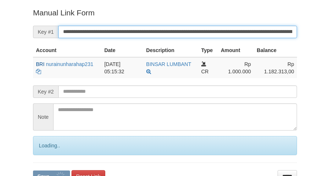
click at [33, 171] on button "Save" at bounding box center [51, 177] width 37 height 12
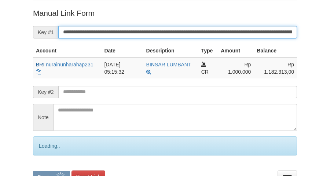
click at [33, 171] on button "Save" at bounding box center [51, 177] width 37 height 12
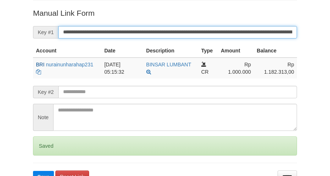
click at [33, 171] on button "Save" at bounding box center [43, 177] width 21 height 12
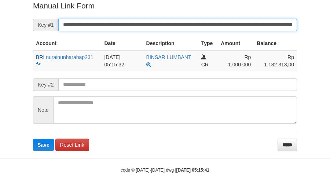
click at [33, 139] on button "Save" at bounding box center [43, 145] width 21 height 12
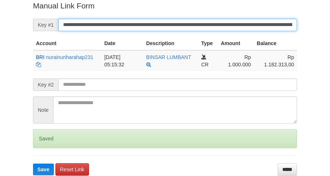
scroll to position [150, 0]
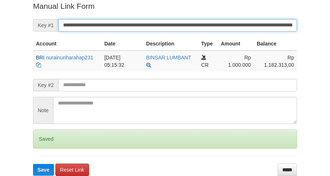
click at [33, 164] on button "Save" at bounding box center [43, 170] width 21 height 12
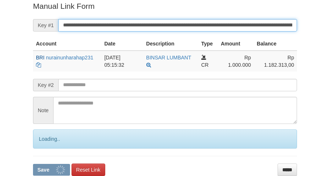
click at [33, 164] on button "Save" at bounding box center [51, 170] width 37 height 12
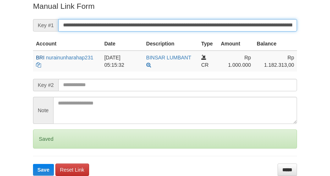
click at [33, 164] on button "Save" at bounding box center [43, 170] width 21 height 12
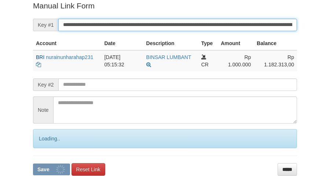
click at [33, 164] on button "Save" at bounding box center [51, 170] width 37 height 12
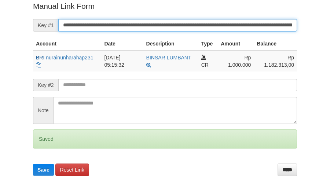
click at [33, 164] on button "Save" at bounding box center [43, 170] width 21 height 12
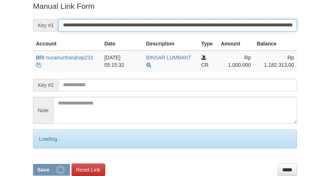
click at [33, 164] on button "Save" at bounding box center [51, 170] width 37 height 12
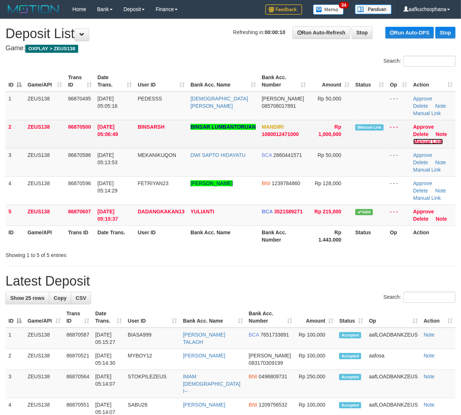
click at [435, 140] on link "Manual Link" at bounding box center [428, 142] width 30 height 6
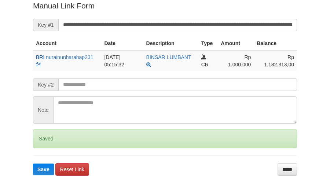
click at [33, 164] on button "Save" at bounding box center [43, 170] width 21 height 12
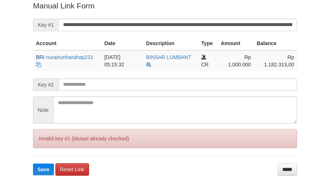
click at [33, 164] on button "Save" at bounding box center [43, 170] width 21 height 12
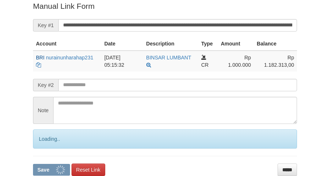
click at [163, 28] on input "**********" at bounding box center [177, 25] width 239 height 12
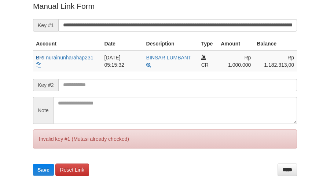
scroll to position [122, 0]
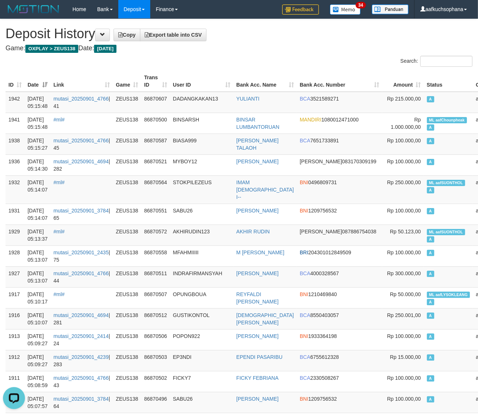
click at [310, 59] on div "Search:" at bounding box center [358, 62] width 228 height 13
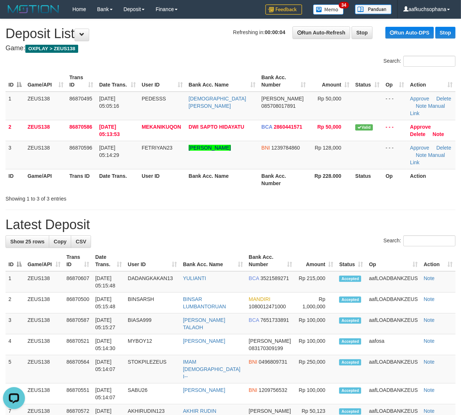
drag, startPoint x: 388, startPoint y: 174, endPoint x: 399, endPoint y: 182, distance: 14.3
click at [392, 177] on div "ID Game/API Trans ID Date Trans. User ID Bank Acc. Name Bank Acc. Number Amount…" at bounding box center [230, 131] width 461 height 124
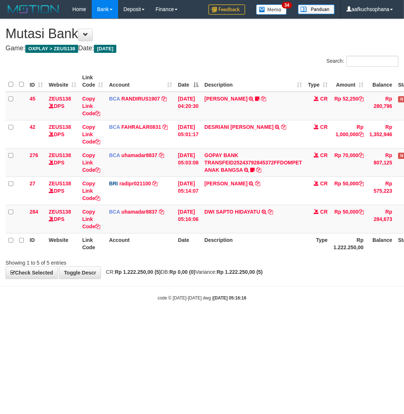
click at [185, 320] on html "Toggle navigation Home Bank Account List Load By Website Group [OXPLAY] ZEUS138…" at bounding box center [202, 160] width 404 height 320
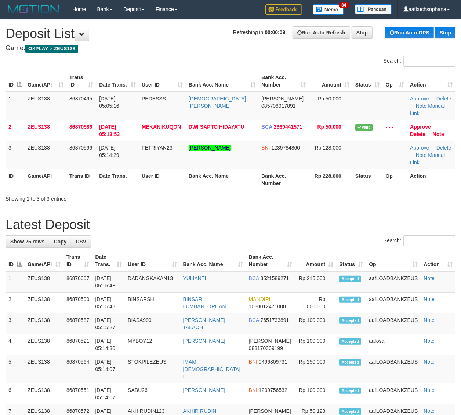
drag, startPoint x: 317, startPoint y: 196, endPoint x: 353, endPoint y: 213, distance: 39.4
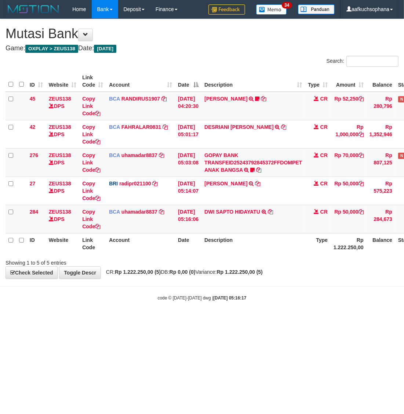
click at [276, 320] on html "Toggle navigation Home Bank Account List Load By Website Group [OXPLAY] ZEUS138…" at bounding box center [202, 160] width 404 height 320
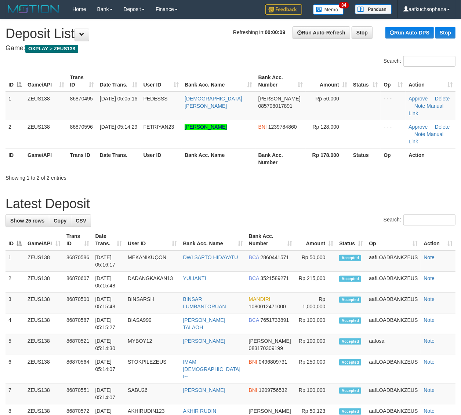
drag, startPoint x: 408, startPoint y: 159, endPoint x: 465, endPoint y: 197, distance: 69.0
click at [408, 171] on div "Showing 1 to 2 of 2 entries" at bounding box center [230, 176] width 461 height 10
drag, startPoint x: 318, startPoint y: 166, endPoint x: 344, endPoint y: 178, distance: 28.9
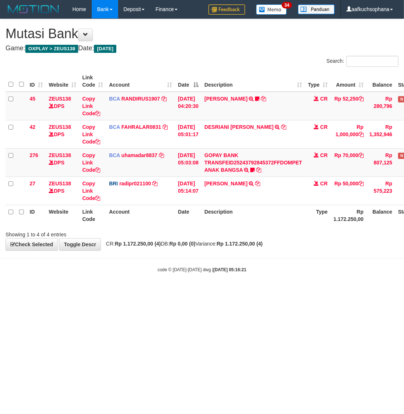
click at [246, 291] on html "Toggle navigation Home Bank Account List Load By Website Group [OXPLAY] ZEUS138…" at bounding box center [202, 145] width 404 height 291
drag, startPoint x: 111, startPoint y: 277, endPoint x: 114, endPoint y: 275, distance: 4.0
click at [110, 277] on body "Toggle navigation Home Bank Account List Load By Website Group [OXPLAY] ZEUS138…" at bounding box center [202, 145] width 404 height 291
click at [133, 291] on html "Toggle navigation Home Bank Account List Load By Website Group [OXPLAY] ZEUS138…" at bounding box center [202, 145] width 404 height 291
click at [132, 291] on html "Toggle navigation Home Bank Account List Load By Website Group [OXPLAY] ZEUS138…" at bounding box center [202, 145] width 404 height 291
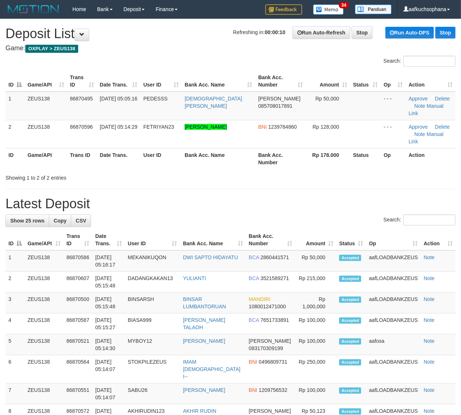
click at [318, 171] on div "Showing 1 to 2 of 2 entries" at bounding box center [230, 176] width 461 height 10
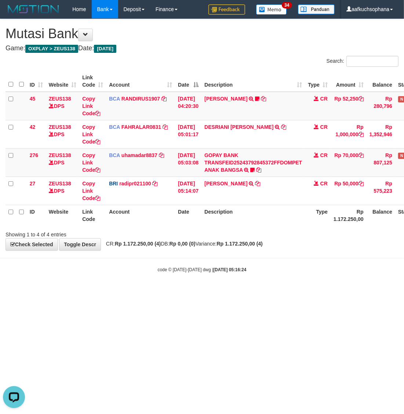
drag, startPoint x: 63, startPoint y: 329, endPoint x: 0, endPoint y: 256, distance: 96.0
click at [63, 291] on html "Toggle navigation Home Bank Account List Load By Website Group [OXPLAY] ZEUS138…" at bounding box center [202, 145] width 404 height 291
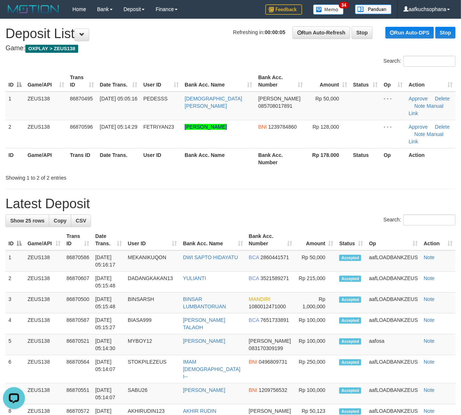
drag, startPoint x: 326, startPoint y: 174, endPoint x: 464, endPoint y: 232, distance: 150.7
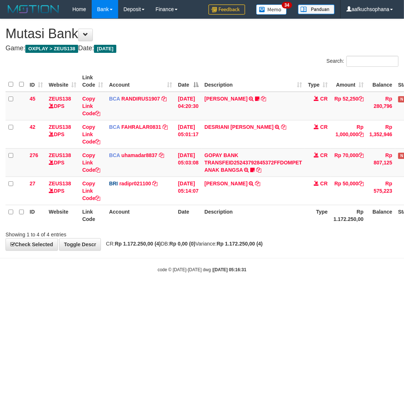
drag, startPoint x: 106, startPoint y: 338, endPoint x: 107, endPoint y: 330, distance: 8.4
click at [108, 291] on html "Toggle navigation Home Bank Account List Load By Website Group [OXPLAY] ZEUS138…" at bounding box center [202, 145] width 404 height 291
click at [107, 291] on html "Toggle navigation Home Bank Account List Load By Website Group [OXPLAY] ZEUS138…" at bounding box center [202, 145] width 404 height 291
click at [122, 289] on html "Toggle navigation Home Bank Account List Load By Website Group [OXPLAY] ZEUS138…" at bounding box center [202, 145] width 404 height 291
drag, startPoint x: 223, startPoint y: 309, endPoint x: 221, endPoint y: 322, distance: 13.5
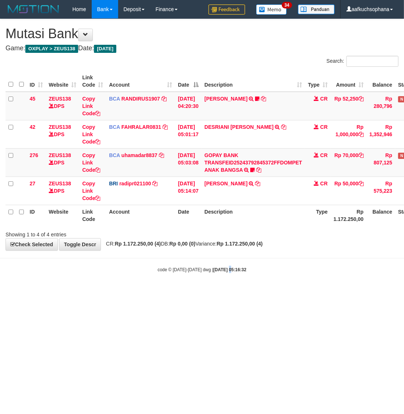
click at [221, 291] on html "Toggle navigation Home Bank Account List Load By Website Group [OXPLAY] ZEUS138…" at bounding box center [202, 145] width 404 height 291
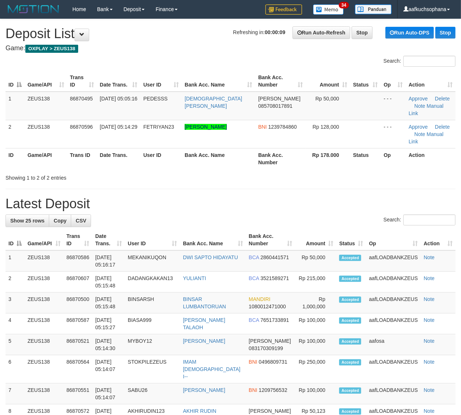
drag, startPoint x: 329, startPoint y: 179, endPoint x: 395, endPoint y: 217, distance: 76.8
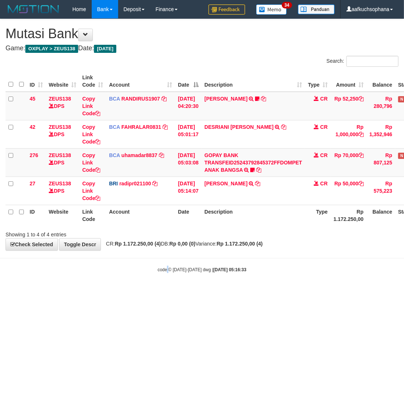
click at [170, 291] on html "Toggle navigation Home Bank Account List Load By Website Group [OXPLAY] ZEUS138…" at bounding box center [202, 145] width 404 height 291
drag, startPoint x: 273, startPoint y: 297, endPoint x: 370, endPoint y: 216, distance: 126.0
click at [274, 291] on html "Toggle navigation Home Bank Account List Load By Website Group [OXPLAY] ZEUS138…" at bounding box center [202, 145] width 404 height 291
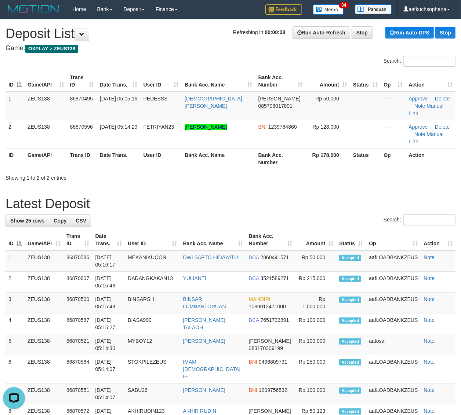
drag, startPoint x: 377, startPoint y: 149, endPoint x: 467, endPoint y: 219, distance: 114.0
click at [388, 159] on div "Search: ID Game/API Trans ID Date Trans. User ID Bank Acc. Name Bank Acc. Numbe…" at bounding box center [231, 119] width 450 height 126
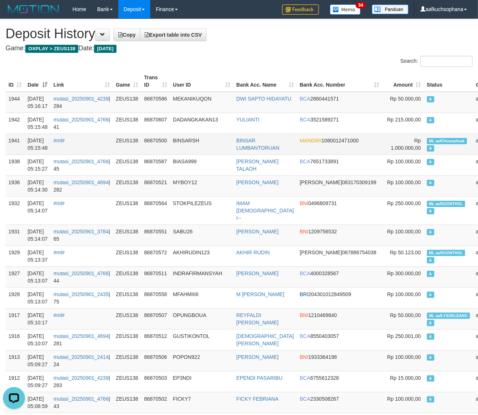
click at [427, 139] on span "ML aafChounpheak" at bounding box center [447, 141] width 40 height 6
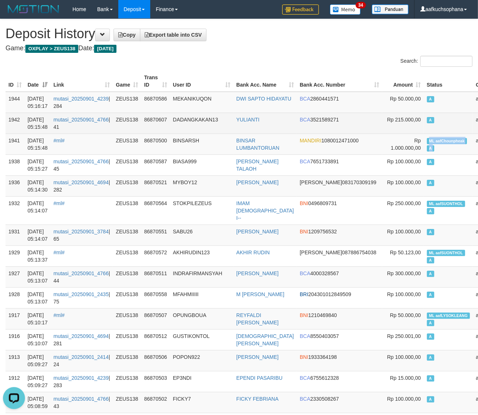
copy td "ML aafChounpheak A"
click at [424, 126] on td "A" at bounding box center [448, 123] width 49 height 21
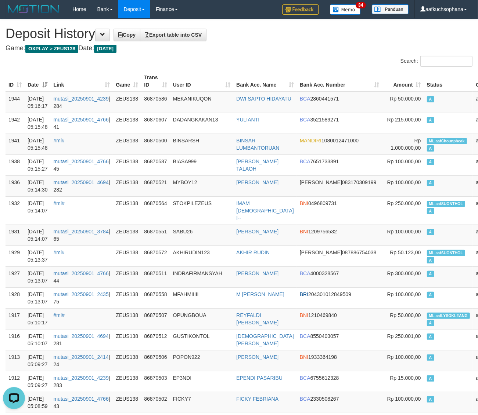
drag, startPoint x: 239, startPoint y: 60, endPoint x: 78, endPoint y: 158, distance: 188.6
click at [239, 61] on div "Search:" at bounding box center [358, 62] width 239 height 13
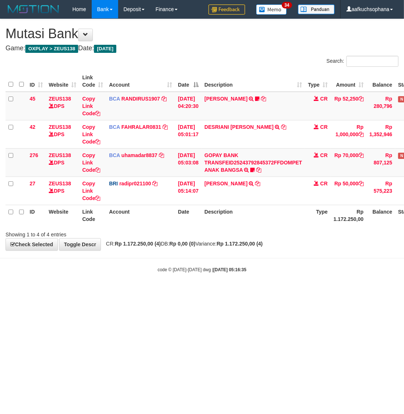
drag, startPoint x: 248, startPoint y: 294, endPoint x: 180, endPoint y: 229, distance: 94.0
click at [245, 291] on html "Toggle navigation Home Bank Account List Load By Website Group [OXPLAY] ZEUS138…" at bounding box center [202, 145] width 404 height 291
click at [193, 291] on html "Toggle navigation Home Bank Account List Load By Website Group [OXPLAY] ZEUS138…" at bounding box center [202, 145] width 404 height 291
drag, startPoint x: 166, startPoint y: 304, endPoint x: 20, endPoint y: 221, distance: 167.2
click at [163, 291] on html "Toggle navigation Home Bank Account List Load By Website Group [OXPLAY] ZEUS138…" at bounding box center [202, 145] width 404 height 291
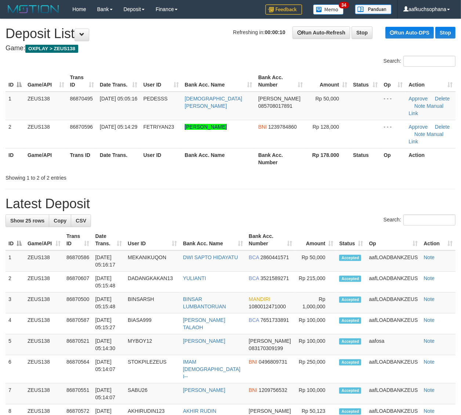
drag, startPoint x: 381, startPoint y: 201, endPoint x: 419, endPoint y: 205, distance: 38.3
click at [384, 215] on label "Search:" at bounding box center [420, 220] width 72 height 11
click at [403, 215] on input "Search:" at bounding box center [429, 220] width 52 height 11
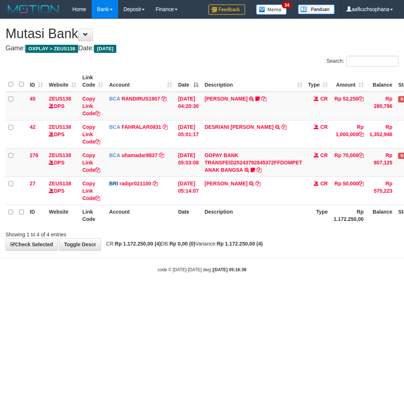
click at [153, 291] on html "Toggle navigation Home Bank Account List Load By Website Group [OXPLAY] ZEUS138…" at bounding box center [202, 145] width 404 height 291
drag, startPoint x: 95, startPoint y: 325, endPoint x: 88, endPoint y: 316, distance: 11.0
click at [94, 291] on html "Toggle navigation Home Bank Account List Load By Website Group [OXPLAY] ZEUS138…" at bounding box center [202, 145] width 404 height 291
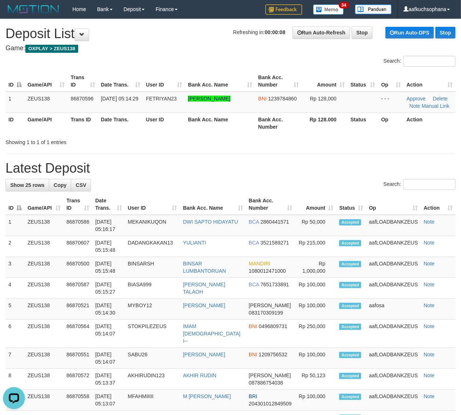
click at [346, 153] on div "**********" at bounding box center [230, 407] width 461 height 776
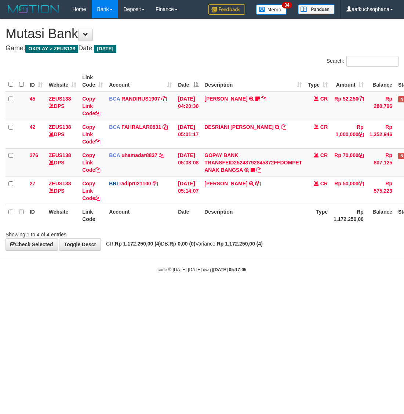
click at [233, 291] on html "Toggle navigation Home Bank Account List Load By Website Group [OXPLAY] ZEUS138…" at bounding box center [202, 145] width 404 height 291
drag, startPoint x: 0, startPoint y: 0, endPoint x: 206, endPoint y: 285, distance: 352.0
click at [206, 284] on body "Toggle navigation Home Bank Account List Load By Website Group [OXPLAY] ZEUS138…" at bounding box center [202, 145] width 404 height 291
click at [206, 285] on body "Toggle navigation Home Bank Account List Load By Website Group [OXPLAY] ZEUS138…" at bounding box center [202, 145] width 404 height 291
click at [221, 291] on html "Toggle navigation Home Bank Account List Load By Website Group [OXPLAY] ZEUS138…" at bounding box center [202, 145] width 404 height 291
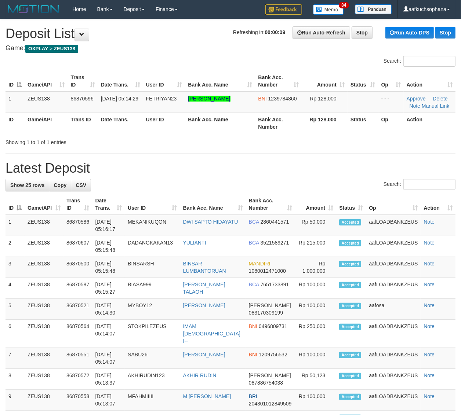
drag, startPoint x: 353, startPoint y: 177, endPoint x: 462, endPoint y: 211, distance: 114.6
click at [353, 178] on div "**********" at bounding box center [230, 407] width 461 height 776
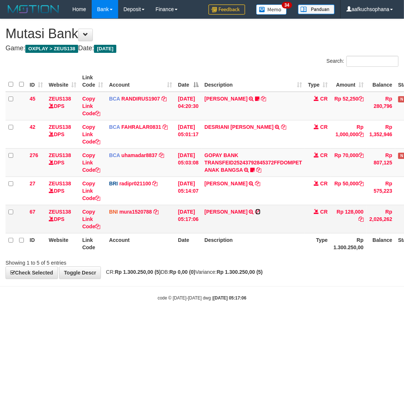
drag, startPoint x: 283, startPoint y: 211, endPoint x: 254, endPoint y: 210, distance: 29.0
click at [261, 211] on icon at bounding box center [257, 211] width 5 height 5
click at [147, 320] on html "Toggle navigation Home Bank Account List Load By Website Group [OXPLAY] ZEUS138…" at bounding box center [202, 160] width 404 height 320
click at [144, 320] on html "Toggle navigation Home Bank Account List Load By Website Group [OXPLAY] ZEUS138…" at bounding box center [202, 160] width 404 height 320
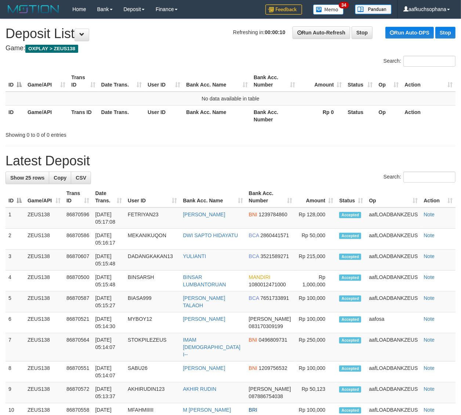
click at [306, 151] on div "**********" at bounding box center [230, 403] width 461 height 768
drag, startPoint x: 307, startPoint y: 164, endPoint x: 351, endPoint y: 186, distance: 48.9
click at [307, 164] on h1 "Latest Deposit" at bounding box center [231, 161] width 450 height 15
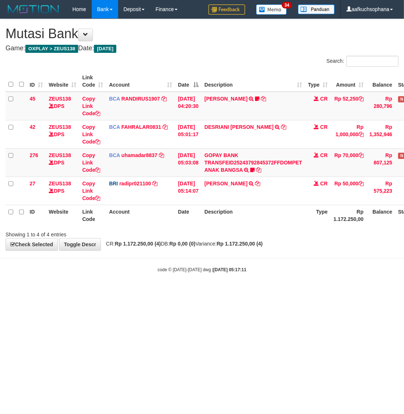
click at [275, 283] on body "Toggle navigation Home Bank Account List Load By Website Group [OXPLAY] ZEUS138…" at bounding box center [202, 145] width 404 height 291
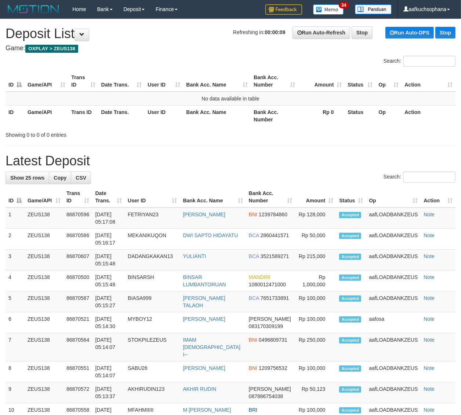
drag, startPoint x: 355, startPoint y: 153, endPoint x: 459, endPoint y: 214, distance: 120.7
click at [355, 154] on h1 "Latest Deposit" at bounding box center [231, 161] width 450 height 15
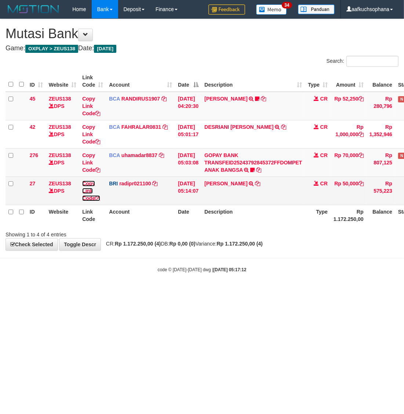
click at [98, 199] on icon at bounding box center [97, 198] width 5 height 5
click at [99, 197] on icon at bounding box center [97, 198] width 5 height 5
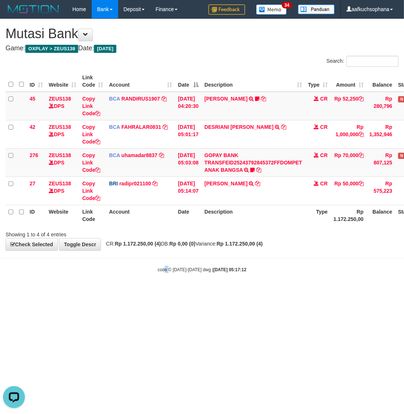
click at [168, 291] on html "Toggle navigation Home Bank Account List Load By Website Group [OXPLAY] ZEUS138…" at bounding box center [202, 145] width 404 height 291
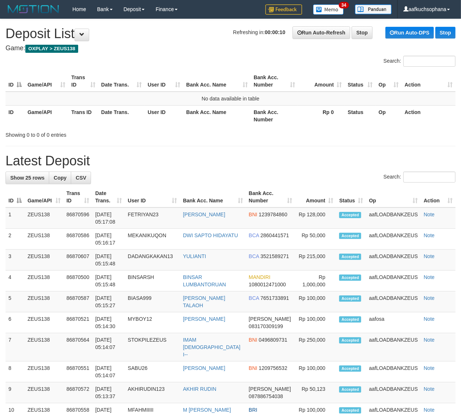
drag, startPoint x: 315, startPoint y: 150, endPoint x: 322, endPoint y: 152, distance: 7.6
click at [315, 150] on div "**********" at bounding box center [230, 403] width 461 height 768
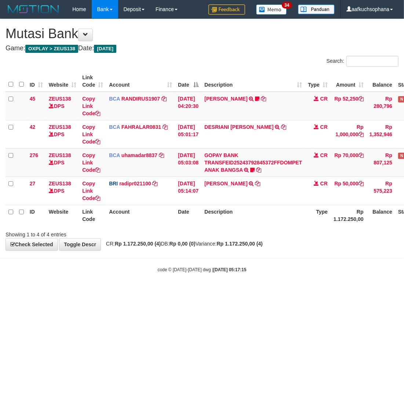
drag, startPoint x: 307, startPoint y: 277, endPoint x: 322, endPoint y: 268, distance: 17.0
click at [308, 278] on body "Toggle navigation Home Bank Account List Load By Website Group [OXPLAY] ZEUS138…" at bounding box center [202, 145] width 404 height 291
drag, startPoint x: 225, startPoint y: 286, endPoint x: 229, endPoint y: 277, distance: 9.7
click at [229, 277] on body "Toggle navigation Home Bank Account List Load By Website Group [OXPLAY] ZEUS138…" at bounding box center [202, 145] width 404 height 291
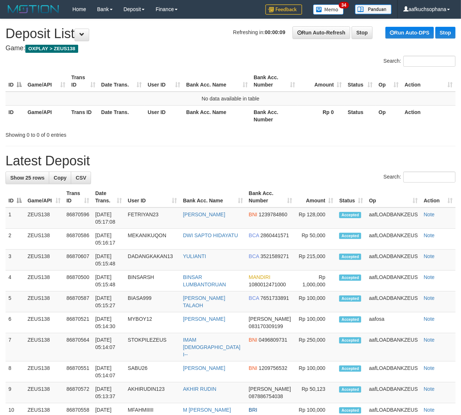
drag, startPoint x: 309, startPoint y: 161, endPoint x: 314, endPoint y: 162, distance: 4.4
click at [311, 161] on h1 "Latest Deposit" at bounding box center [231, 161] width 450 height 15
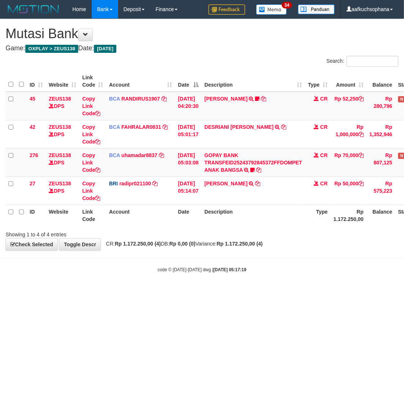
click at [137, 291] on html "Toggle navigation Home Bank Account List Load By Website Group [OXPLAY] ZEUS138…" at bounding box center [202, 145] width 404 height 291
drag, startPoint x: 136, startPoint y: 349, endPoint x: 134, endPoint y: 344, distance: 5.8
click at [135, 291] on html "Toggle navigation Home Bank Account List Load By Website Group [OXPLAY] ZEUS138…" at bounding box center [202, 145] width 404 height 291
click at [255, 167] on icon at bounding box center [253, 169] width 4 height 5
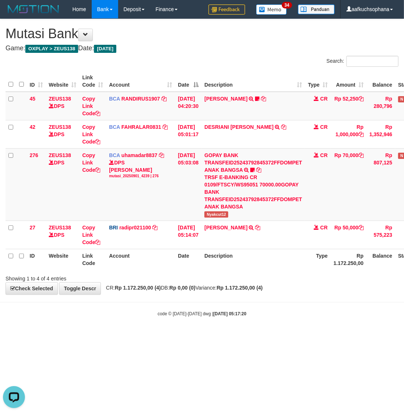
drag, startPoint x: 103, startPoint y: 323, endPoint x: 80, endPoint y: 323, distance: 23.1
click at [103, 335] on html "Toggle navigation Home Bank Account List Load By Website Group [OXPLAY] ZEUS138…" at bounding box center [202, 167] width 404 height 335
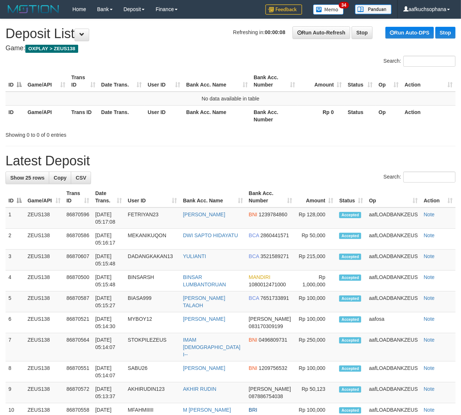
drag, startPoint x: 286, startPoint y: 155, endPoint x: 294, endPoint y: 164, distance: 12.2
click at [286, 155] on h1 "Latest Deposit" at bounding box center [231, 161] width 450 height 15
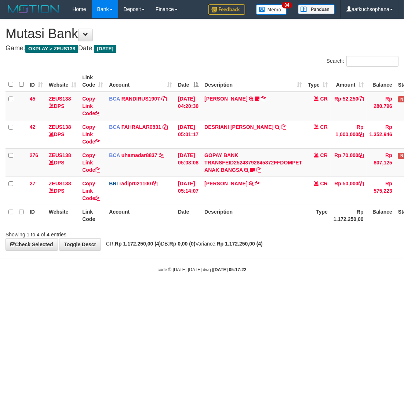
click at [82, 291] on html "Toggle navigation Home Bank Account List Load By Website Group [OXPLAY] ZEUS138…" at bounding box center [202, 145] width 404 height 291
drag, startPoint x: 269, startPoint y: 280, endPoint x: 128, endPoint y: 228, distance: 150.7
click at [270, 283] on body "Toggle navigation Home Bank Account List Load By Website Group [OXPLAY] ZEUS138…" at bounding box center [202, 145] width 404 height 291
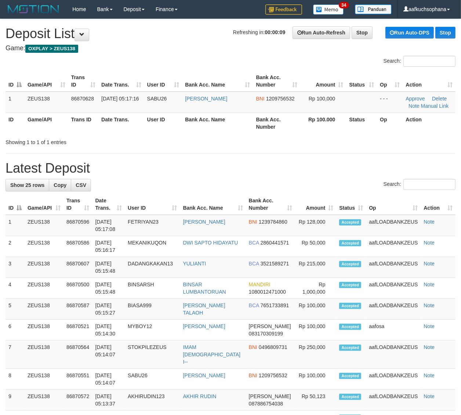
click at [300, 144] on div "Showing 1 to 1 of 1 entries" at bounding box center [230, 141] width 461 height 10
click at [304, 146] on div "**********" at bounding box center [230, 407] width 461 height 776
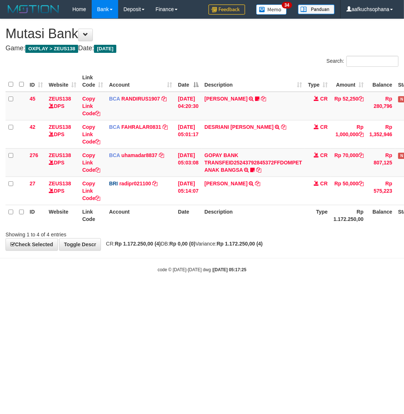
click at [93, 291] on html "Toggle navigation Home Bank Account List Load By Website Group [OXPLAY] ZEUS138…" at bounding box center [202, 145] width 404 height 291
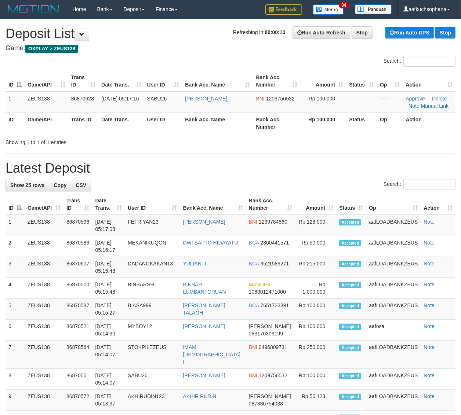
drag, startPoint x: 226, startPoint y: 154, endPoint x: 233, endPoint y: 159, distance: 8.4
click at [226, 154] on div "**********" at bounding box center [230, 407] width 461 height 776
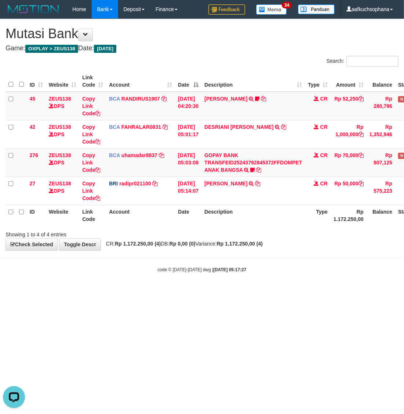
drag, startPoint x: 138, startPoint y: 278, endPoint x: 107, endPoint y: 261, distance: 36.0
click at [137, 278] on body "Toggle navigation Home Bank Account List Load By Website Group [OXPLAY] ZEUS138…" at bounding box center [202, 145] width 404 height 291
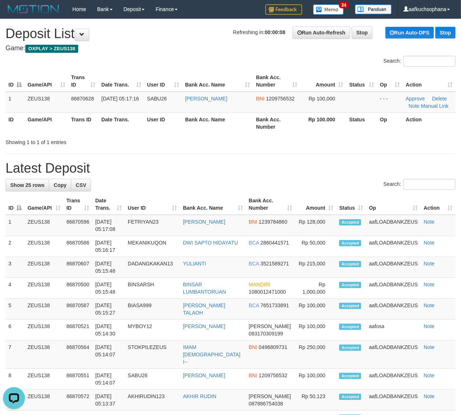
click at [311, 144] on div "Showing 1 to 1 of 1 entries" at bounding box center [230, 141] width 461 height 10
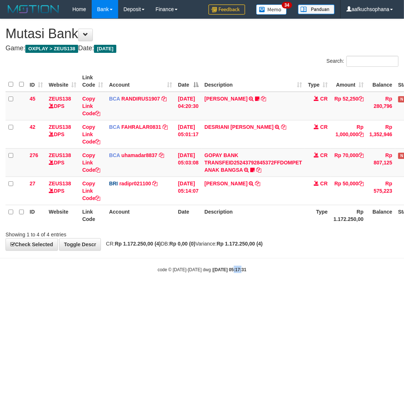
click at [225, 291] on html "Toggle navigation Home Bank Account List Load By Website Group [OXPLAY] ZEUS138…" at bounding box center [202, 145] width 404 height 291
click at [224, 291] on html "Toggle navigation Home Bank Account List Load By Website Group [OXPLAY] ZEUS138…" at bounding box center [202, 145] width 404 height 291
drag, startPoint x: 229, startPoint y: 344, endPoint x: 217, endPoint y: 332, distance: 16.1
click at [229, 291] on html "Toggle navigation Home Bank Account List Load By Website Group [OXPLAY] ZEUS138…" at bounding box center [202, 145] width 404 height 291
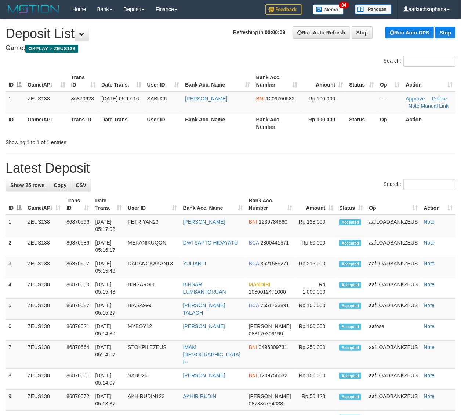
click at [326, 160] on div "**********" at bounding box center [230, 407] width 461 height 776
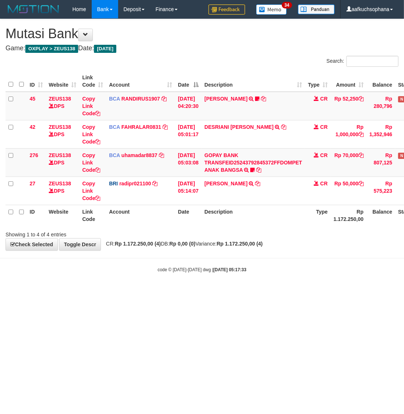
click at [181, 289] on body "Toggle navigation Home Bank Account List Load By Website Group [OXPLAY] ZEUS138…" at bounding box center [202, 145] width 404 height 291
click at [179, 289] on body "Toggle navigation Home Bank Account List Load By Website Group [OXPLAY] ZEUS138…" at bounding box center [202, 145] width 404 height 291
click at [265, 291] on html "Toggle navigation Home Bank Account List Load By Website Group [OXPLAY] ZEUS138…" at bounding box center [202, 145] width 404 height 291
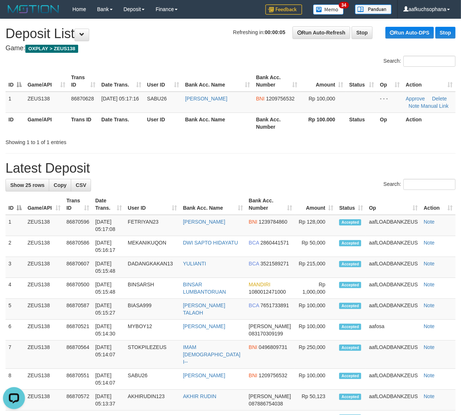
drag, startPoint x: 388, startPoint y: 160, endPoint x: 467, endPoint y: 204, distance: 90.0
click at [389, 162] on h1 "Latest Deposit" at bounding box center [231, 168] width 450 height 15
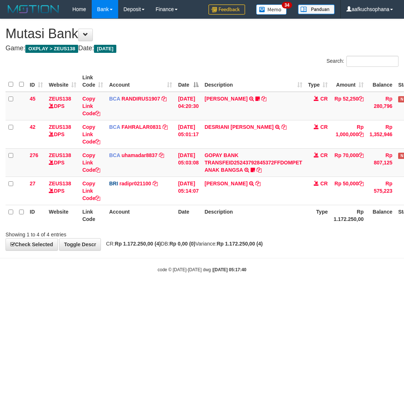
click at [233, 291] on html "Toggle navigation Home Bank Account List Load By Website Group [OXPLAY] ZEUS138…" at bounding box center [202, 145] width 404 height 291
click at [265, 287] on body "Toggle navigation Home Bank Account List Load By Website Group [OXPLAY] ZEUS138…" at bounding box center [202, 145] width 404 height 291
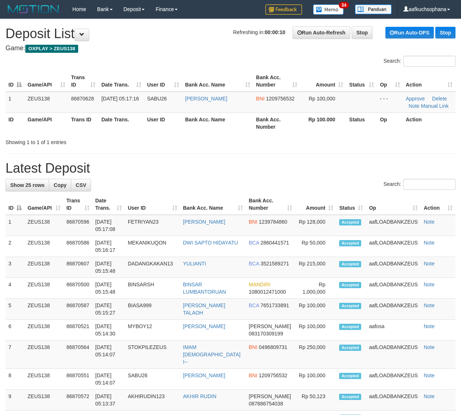
click at [315, 161] on h1 "Latest Deposit" at bounding box center [231, 168] width 450 height 15
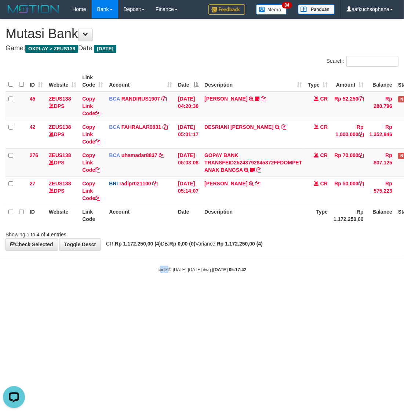
drag, startPoint x: 161, startPoint y: 314, endPoint x: 1, endPoint y: 217, distance: 187.3
click at [154, 291] on html "Toggle navigation Home Bank Account List Load By Website Group [OXPLAY] ZEUS138…" at bounding box center [202, 145] width 404 height 291
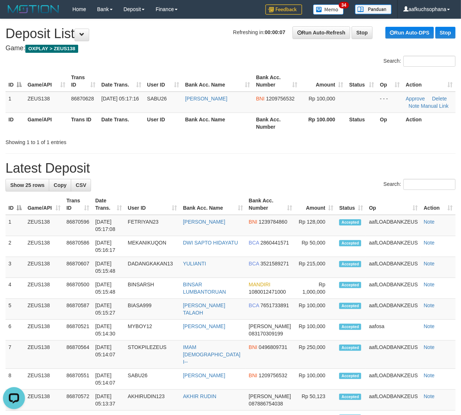
drag, startPoint x: 351, startPoint y: 161, endPoint x: 373, endPoint y: 165, distance: 22.8
click at [362, 162] on h1 "Latest Deposit" at bounding box center [231, 168] width 450 height 15
drag, startPoint x: 351, startPoint y: 160, endPoint x: 466, endPoint y: 184, distance: 118.1
click at [353, 161] on h1 "Latest Deposit" at bounding box center [231, 168] width 450 height 15
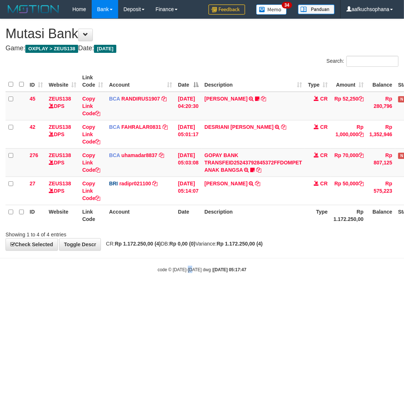
click at [191, 291] on html "Toggle navigation Home Bank Account List Load By Website Group [OXPLAY] ZEUS138…" at bounding box center [202, 145] width 404 height 291
click at [189, 291] on html "Toggle navigation Home Bank Account List Load By Website Group [OXPLAY] ZEUS138…" at bounding box center [202, 145] width 404 height 291
click at [210, 291] on html "Toggle navigation Home Bank Account List Load By Website Group [OXPLAY] ZEUS138…" at bounding box center [202, 145] width 404 height 291
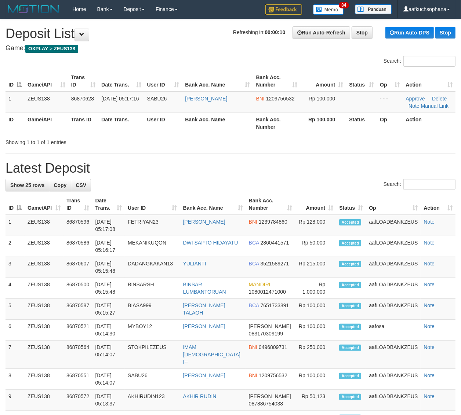
click at [306, 151] on div "**********" at bounding box center [230, 407] width 461 height 776
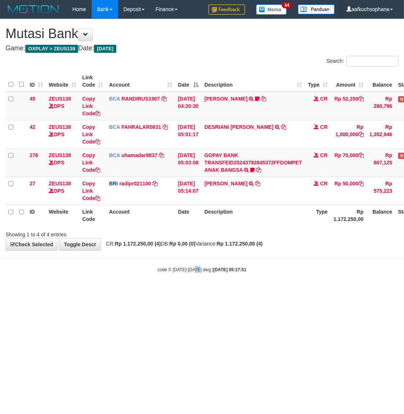
click at [199, 267] on body "Toggle navigation Home Bank Account List Load By Website Group [OXPLAY] ZEUS138…" at bounding box center [202, 145] width 404 height 291
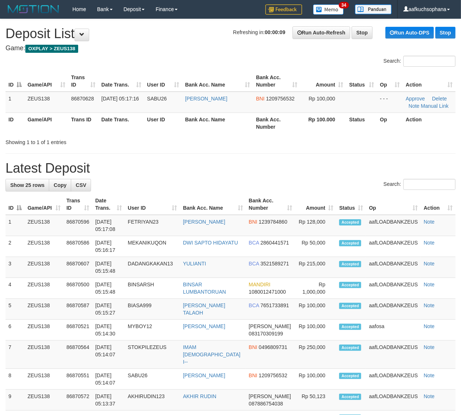
drag, startPoint x: 359, startPoint y: 146, endPoint x: 363, endPoint y: 147, distance: 4.9
click at [358, 146] on div "**********" at bounding box center [230, 407] width 461 height 776
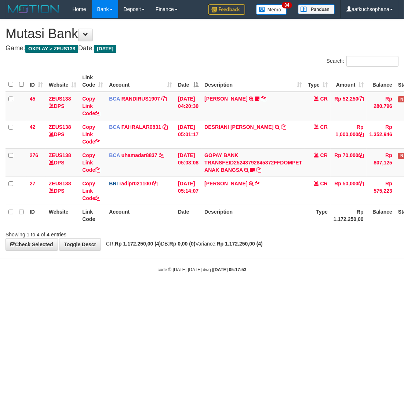
drag, startPoint x: 86, startPoint y: 277, endPoint x: 81, endPoint y: 270, distance: 8.9
click at [86, 276] on body "Toggle navigation Home Bank Account List Load By Website Group [OXPLAY] ZEUS138…" at bounding box center [202, 145] width 404 height 291
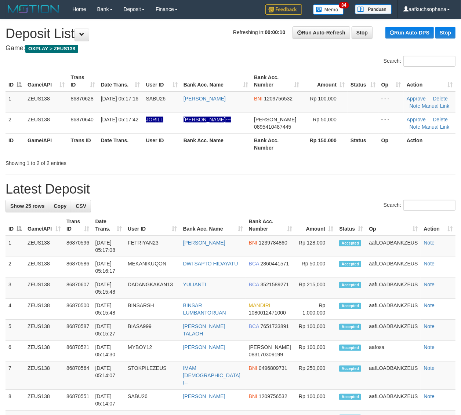
drag, startPoint x: 280, startPoint y: 148, endPoint x: 317, endPoint y: 161, distance: 40.0
click at [280, 149] on th "Bank Acc. Number" at bounding box center [276, 144] width 51 height 21
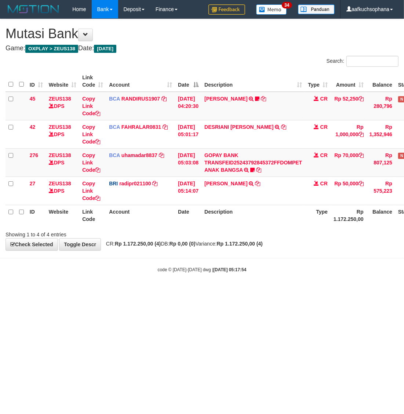
click at [256, 291] on html "Toggle navigation Home Bank Account List Load By Website Group [OXPLAY] ZEUS138…" at bounding box center [202, 145] width 404 height 291
click at [238, 291] on html "Toggle navigation Home Bank Account List Load By Website Group [OXPLAY] ZEUS138…" at bounding box center [202, 145] width 404 height 291
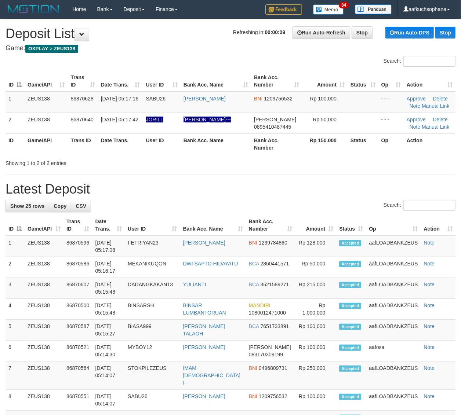
click at [289, 186] on h1 "Latest Deposit" at bounding box center [231, 189] width 450 height 15
click at [362, 188] on h1 "Latest Deposit" at bounding box center [231, 189] width 450 height 15
drag, startPoint x: 388, startPoint y: 170, endPoint x: 392, endPoint y: 173, distance: 4.8
click at [388, 170] on div "**********" at bounding box center [230, 417] width 461 height 796
click at [343, 177] on div "**********" at bounding box center [230, 417] width 461 height 796
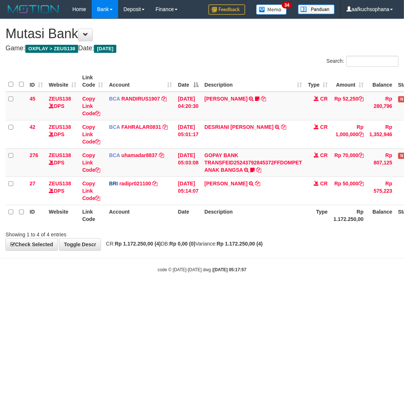
click at [147, 291] on html "Toggle navigation Home Bank Account List Load By Website Group [OXPLAY] ZEUS138…" at bounding box center [202, 145] width 404 height 291
click at [143, 291] on html "Toggle navigation Home Bank Account List Load By Website Group [OXPLAY] ZEUS138…" at bounding box center [202, 145] width 404 height 291
click at [147, 291] on html "Toggle navigation Home Bank Account List Load By Website Group [OXPLAY] ZEUS138…" at bounding box center [202, 145] width 404 height 291
drag, startPoint x: 195, startPoint y: 332, endPoint x: 185, endPoint y: 326, distance: 11.3
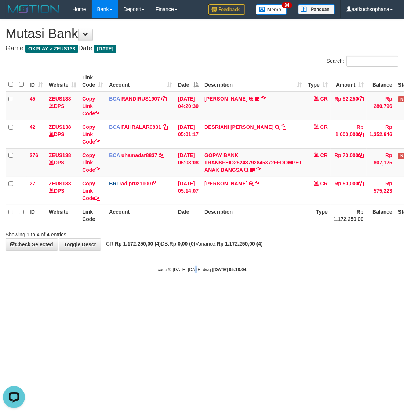
click at [193, 291] on html "Toggle navigation Home Bank Account List Load By Website Group [OXPLAY] ZEUS138…" at bounding box center [202, 145] width 404 height 291
drag, startPoint x: 75, startPoint y: 275, endPoint x: 1, endPoint y: 223, distance: 91.1
click at [70, 273] on body "Toggle navigation Home Bank Account List Load By Website Group [OXPLAY] ZEUS138…" at bounding box center [202, 145] width 404 height 291
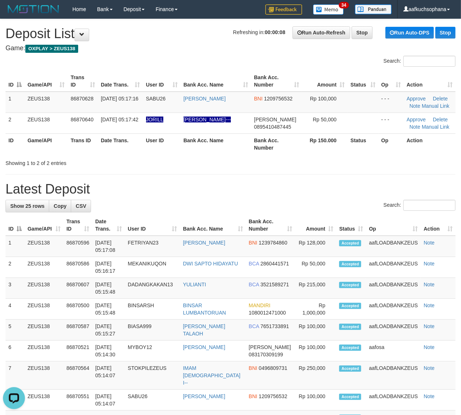
click at [341, 170] on div "**********" at bounding box center [230, 417] width 461 height 796
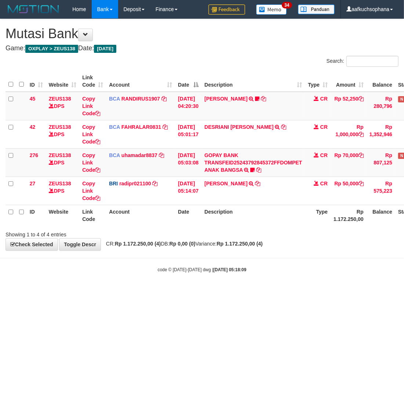
click at [95, 276] on body "Toggle navigation Home Bank Account List Load By Website Group [OXPLAY] ZEUS138…" at bounding box center [202, 145] width 404 height 291
click at [116, 276] on body "Toggle navigation Home Bank Account List Load By Website Group [OXPLAY] ZEUS138…" at bounding box center [202, 145] width 404 height 291
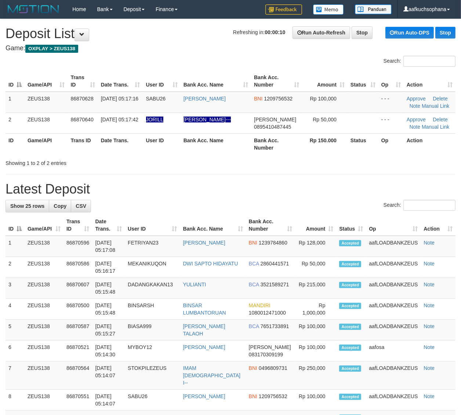
drag, startPoint x: 291, startPoint y: 158, endPoint x: 377, endPoint y: 186, distance: 91.1
click at [292, 159] on div "Showing 1 to 2 of 2 entries" at bounding box center [230, 162] width 461 height 10
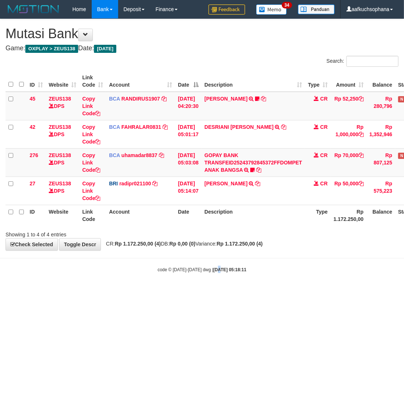
click at [213, 291] on html "Toggle navigation Home Bank Account List Load By Website Group [OXPLAY] ZEUS138…" at bounding box center [202, 145] width 404 height 291
click at [208, 291] on html "Toggle navigation Home Bank Account List Load By Website Group [OXPLAY] ZEUS138…" at bounding box center [202, 145] width 404 height 291
drag, startPoint x: 203, startPoint y: 302, endPoint x: 83, endPoint y: 267, distance: 124.9
click at [202, 291] on html "Toggle navigation Home Bank Account List Load By Website Group [OXPLAY] ZEUS138…" at bounding box center [202, 145] width 404 height 291
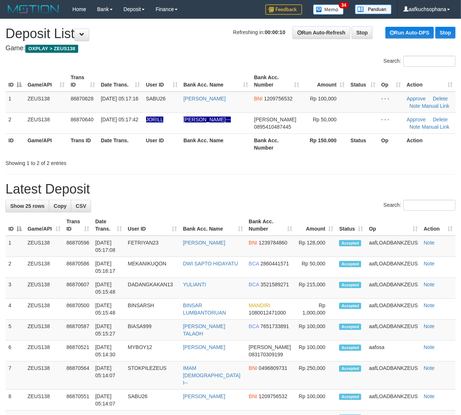
click at [340, 188] on h1 "Latest Deposit" at bounding box center [231, 189] width 450 height 15
click at [319, 171] on div "**********" at bounding box center [230, 417] width 461 height 796
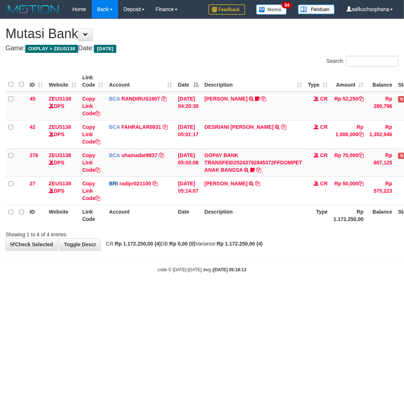
drag, startPoint x: 156, startPoint y: 304, endPoint x: 149, endPoint y: 305, distance: 7.7
click at [155, 291] on html "Toggle navigation Home Bank Account List Load By Website Group [OXPLAY] ZEUS138…" at bounding box center [202, 145] width 404 height 291
click at [140, 291] on html "Toggle navigation Home Bank Account List Load By Website Group [OXPLAY] ZEUS138…" at bounding box center [202, 145] width 404 height 291
drag, startPoint x: 147, startPoint y: 345, endPoint x: 142, endPoint y: 345, distance: 4.8
click at [142, 291] on html "Toggle navigation Home Bank Account List Load By Website Group [OXPLAY] ZEUS138…" at bounding box center [202, 145] width 404 height 291
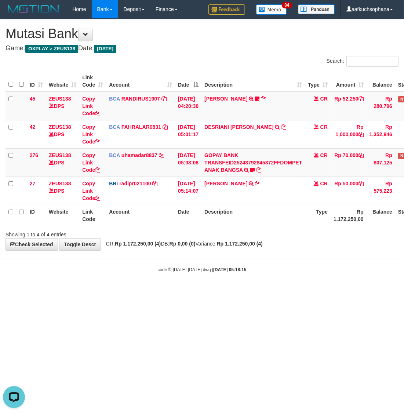
click at [143, 291] on html "Toggle navigation Home Bank Account List Load By Website Group [OXPLAY] ZEUS138…" at bounding box center [202, 145] width 404 height 291
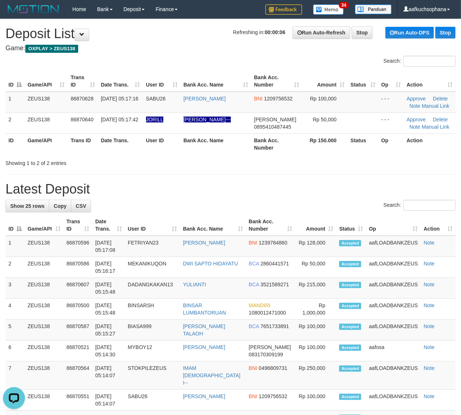
drag, startPoint x: 352, startPoint y: 173, endPoint x: 367, endPoint y: 182, distance: 18.3
click at [355, 175] on div "**********" at bounding box center [230, 417] width 461 height 796
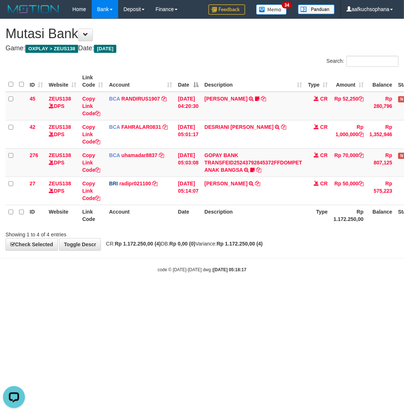
drag, startPoint x: 128, startPoint y: 308, endPoint x: 115, endPoint y: 304, distance: 13.9
click at [109, 291] on html "Toggle navigation Home Bank Account List Load By Website Group [OXPLAY] ZEUS138…" at bounding box center [202, 145] width 404 height 291
click at [115, 291] on html "Toggle navigation Home Bank Account List Load By Website Group [OXPLAY] ZEUS138…" at bounding box center [202, 145] width 404 height 291
click at [131, 284] on body "Toggle navigation Home Bank Account List Load By Website Group [OXPLAY] ZEUS138…" at bounding box center [202, 145] width 404 height 291
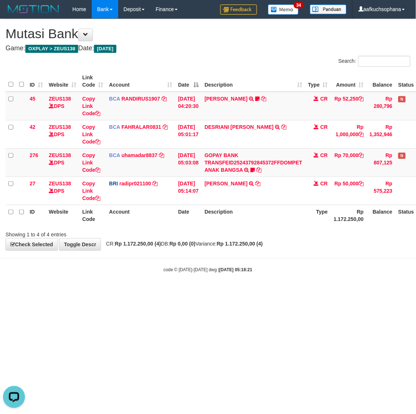
click at [84, 276] on body "Toggle navigation Home Bank Account List Load By Website Group [OXPLAY] ZEUS138…" at bounding box center [208, 145] width 416 height 291
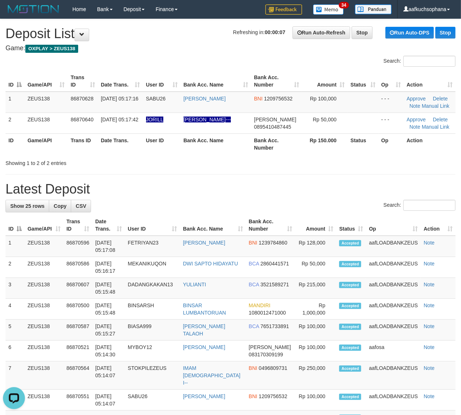
click at [356, 179] on div "**********" at bounding box center [230, 417] width 461 height 796
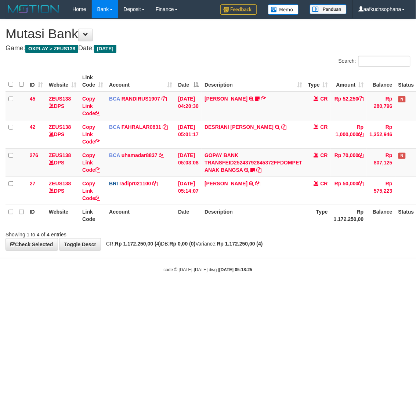
click at [161, 275] on body "Toggle navigation Home Bank Account List Load By Website Group [OXPLAY] ZEUS138…" at bounding box center [208, 145] width 416 height 291
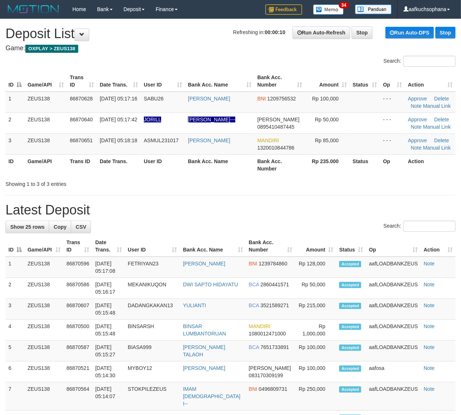
drag, startPoint x: 355, startPoint y: 190, endPoint x: 465, endPoint y: 228, distance: 117.4
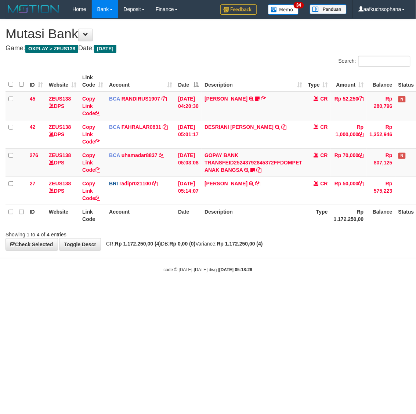
click at [168, 291] on html "Toggle navigation Home Bank Account List Load By Website Group [OXPLAY] ZEUS138…" at bounding box center [208, 145] width 416 height 291
drag, startPoint x: 168, startPoint y: 307, endPoint x: 162, endPoint y: 302, distance: 7.3
click at [164, 291] on html "Toggle navigation Home Bank Account List Load By Website Group [OXPLAY] ZEUS138…" at bounding box center [208, 145] width 416 height 291
click at [151, 291] on html "Toggle navigation Home Bank Account List Load By Website Group [OXPLAY] ZEUS138…" at bounding box center [208, 145] width 416 height 291
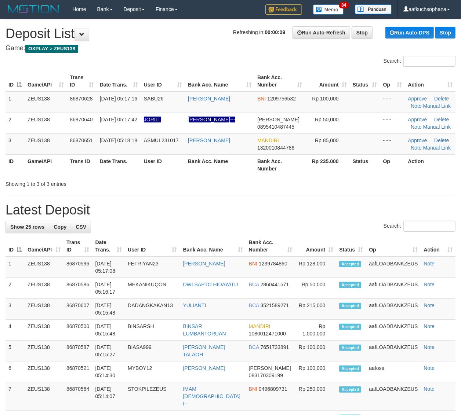
drag, startPoint x: 324, startPoint y: 201, endPoint x: 465, endPoint y: 241, distance: 146.4
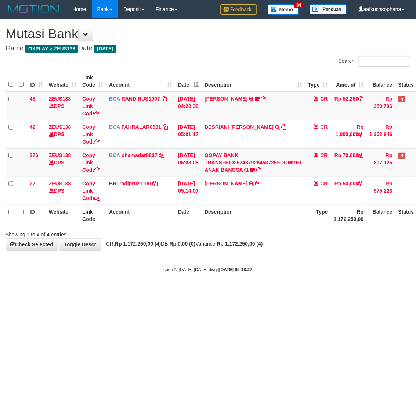
drag, startPoint x: 142, startPoint y: 320, endPoint x: 2, endPoint y: 263, distance: 151.5
click at [141, 291] on html "Toggle navigation Home Bank Account List Load By Website Group [OXPLAY] ZEUS138…" at bounding box center [208, 145] width 416 height 291
click at [118, 291] on html "Toggle navigation Home Bank Account List Load By Website Group [OXPLAY] ZEUS138…" at bounding box center [208, 145] width 416 height 291
click at [255, 170] on icon at bounding box center [253, 169] width 4 height 5
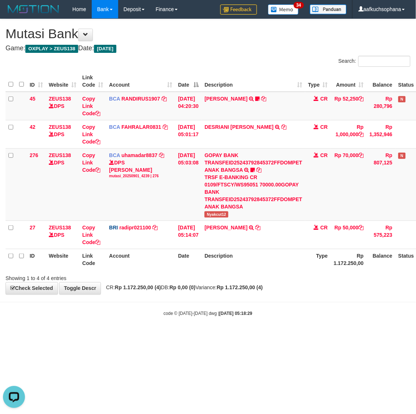
drag, startPoint x: 140, startPoint y: 323, endPoint x: 135, endPoint y: 320, distance: 6.1
click at [139, 323] on body "Toggle navigation Home Bank Account List Load By Website Group [OXPLAY] ZEUS138…" at bounding box center [208, 167] width 416 height 335
click at [133, 319] on body "Toggle navigation Home Bank Account List Load By Website Group [OXPLAY] ZEUS138…" at bounding box center [208, 167] width 416 height 335
click at [112, 318] on body "Toggle navigation Home Bank Account List Load By Website Group [OXPLAY] ZEUS138…" at bounding box center [208, 167] width 416 height 335
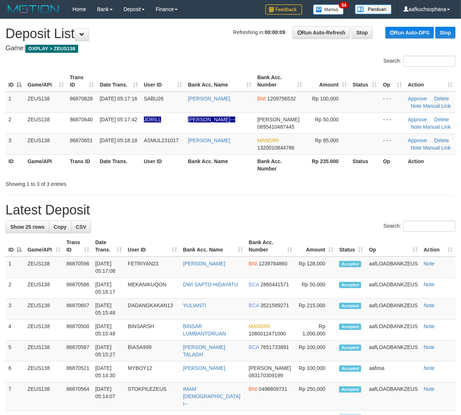
drag, startPoint x: 356, startPoint y: 180, endPoint x: 360, endPoint y: 182, distance: 4.8
click at [356, 180] on div "Showing 1 to 3 of 3 entries" at bounding box center [230, 183] width 461 height 10
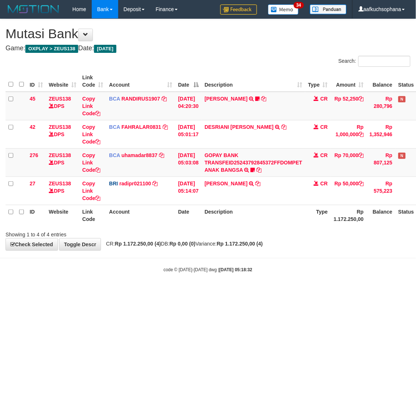
click at [117, 291] on html "Toggle navigation Home Bank Account List Load By Website Group [OXPLAY] ZEUS138…" at bounding box center [208, 145] width 416 height 291
drag, startPoint x: 116, startPoint y: 327, endPoint x: 109, endPoint y: 323, distance: 8.5
click at [113, 291] on html "Toggle navigation Home Bank Account List Load By Website Group [OXPLAY] ZEUS138…" at bounding box center [208, 145] width 416 height 291
drag, startPoint x: 105, startPoint y: 291, endPoint x: 88, endPoint y: 282, distance: 18.9
click at [104, 291] on body "Toggle navigation Home Bank Account List Load By Website Group [OXPLAY] ZEUS138…" at bounding box center [208, 145] width 416 height 291
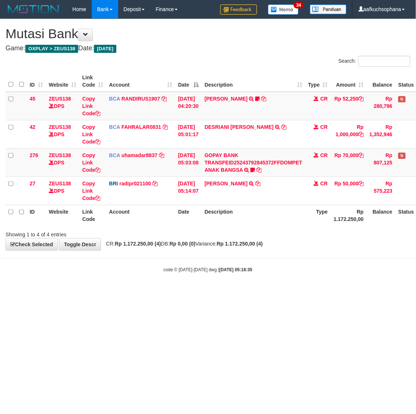
click at [133, 291] on html "Toggle navigation Home Bank Account List Load By Website Group [OXPLAY] ZEUS138…" at bounding box center [208, 145] width 416 height 291
click at [115, 291] on html "Toggle navigation Home Bank Account List Load By Website Group [OXPLAY] ZEUS138…" at bounding box center [208, 145] width 416 height 291
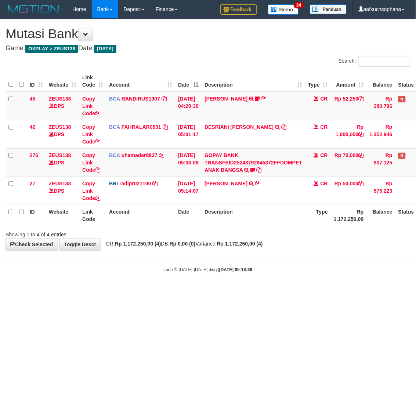
drag, startPoint x: 87, startPoint y: 285, endPoint x: 83, endPoint y: 282, distance: 4.7
click at [86, 284] on body "Toggle navigation Home Bank Account List Load By Website Group [OXPLAY] ZEUS138…" at bounding box center [208, 145] width 416 height 291
click at [66, 279] on body "Toggle navigation Home Bank Account List Load By Website Group [OXPLAY] ZEUS138…" at bounding box center [208, 145] width 416 height 291
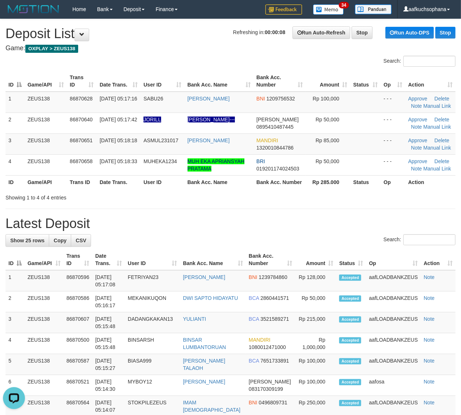
drag, startPoint x: 391, startPoint y: 189, endPoint x: 467, endPoint y: 199, distance: 75.9
click at [391, 189] on th "Op" at bounding box center [393, 182] width 25 height 14
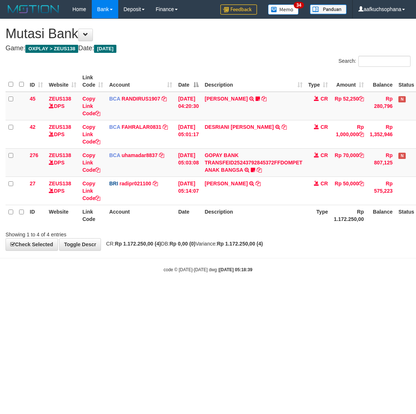
click at [140, 291] on html "Toggle navigation Home Bank Account List Load By Website Group [OXPLAY] ZEUS138…" at bounding box center [208, 145] width 416 height 291
click at [134, 291] on html "Toggle navigation Home Bank Account List Load By Website Group [OXPLAY] ZEUS138…" at bounding box center [208, 145] width 416 height 291
click at [135, 291] on html "Toggle navigation Home Bank Account List Load By Website Group [OXPLAY] ZEUS138…" at bounding box center [208, 145] width 416 height 291
drag, startPoint x: 265, startPoint y: 262, endPoint x: 298, endPoint y: 256, distance: 33.0
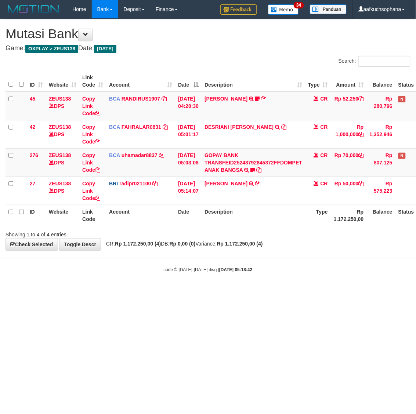
click at [272, 261] on body "Toggle navigation Home Bank Account List Load By Website Group [OXPLAY] ZEUS138…" at bounding box center [208, 145] width 416 height 291
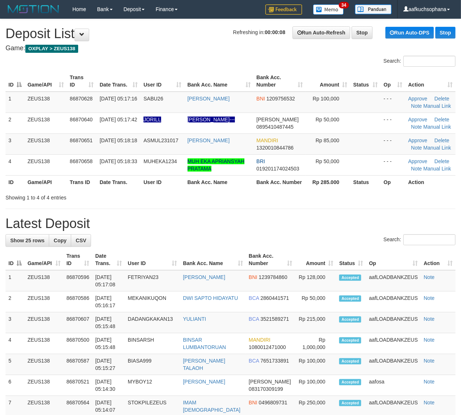
click at [411, 196] on div "Showing 1 to 4 of 4 entries" at bounding box center [230, 196] width 461 height 10
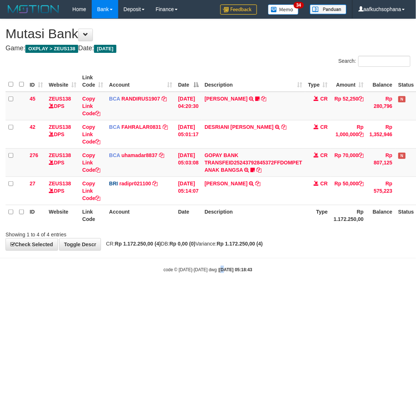
drag, startPoint x: 218, startPoint y: 272, endPoint x: 215, endPoint y: 278, distance: 6.9
click at [215, 278] on body "Toggle navigation Home Bank Account List Load By Website Group [OXPLAY] ZEUS138…" at bounding box center [208, 145] width 416 height 291
drag, startPoint x: 215, startPoint y: 278, endPoint x: 200, endPoint y: 279, distance: 14.7
click at [214, 278] on body "Toggle navigation Home Bank Account List Load By Website Group [OXPLAY] ZEUS138…" at bounding box center [208, 145] width 416 height 291
click at [223, 291] on html "Toggle navigation Home Bank Account List Load By Website Group [OXPLAY] ZEUS138…" at bounding box center [208, 145] width 416 height 291
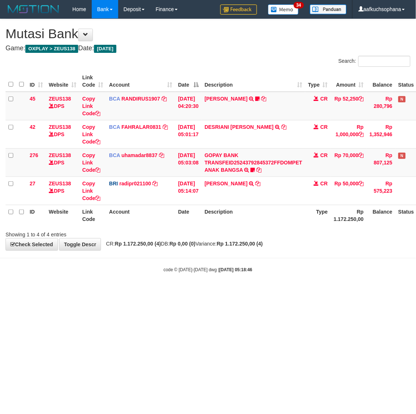
click at [178, 291] on html "Toggle navigation Home Bank Account List Load By Website Group [OXPLAY] ZEUS138…" at bounding box center [208, 145] width 416 height 291
click at [159, 291] on body "Toggle navigation Home Bank Account List Load By Website Group [OXPLAY] ZEUS138…" at bounding box center [208, 145] width 416 height 291
click at [137, 291] on html "Toggle navigation Home Bank Account List Load By Website Group [OXPLAY] ZEUS138…" at bounding box center [208, 145] width 416 height 291
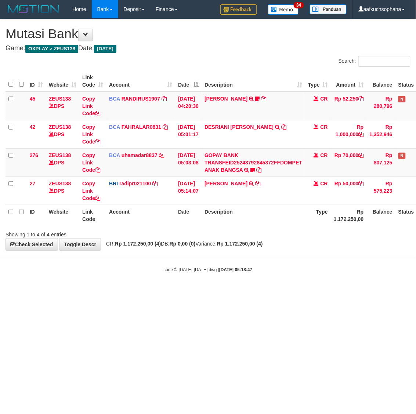
click at [89, 291] on html "Toggle navigation Home Bank Account List Load By Website Group [OXPLAY] ZEUS138…" at bounding box center [208, 145] width 416 height 291
click at [88, 291] on html "Toggle navigation Home Bank Account List Load By Website Group [OXPLAY] ZEUS138…" at bounding box center [208, 145] width 416 height 291
click at [85, 291] on html "Toggle navigation Home Bank Account List Load By Website Group [OXPLAY] ZEUS138…" at bounding box center [208, 145] width 416 height 291
click at [87, 291] on html "Toggle navigation Home Bank Account List Load By Website Group [OXPLAY] ZEUS138…" at bounding box center [208, 145] width 416 height 291
click at [87, 287] on body "Toggle navigation Home Bank Account List Load By Website Group [OXPLAY] ZEUS138…" at bounding box center [208, 145] width 416 height 291
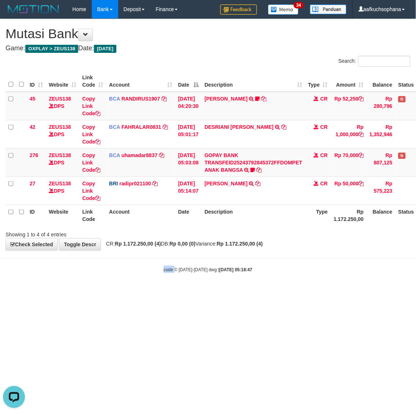
click at [87, 286] on body "Toggle navigation Home Bank Account List Load By Website Group [OXPLAY] ZEUS138…" at bounding box center [208, 145] width 416 height 291
click at [87, 285] on body "Toggle navigation Home Bank Account List Load By Website Group [OXPLAY] ZEUS138…" at bounding box center [208, 145] width 416 height 291
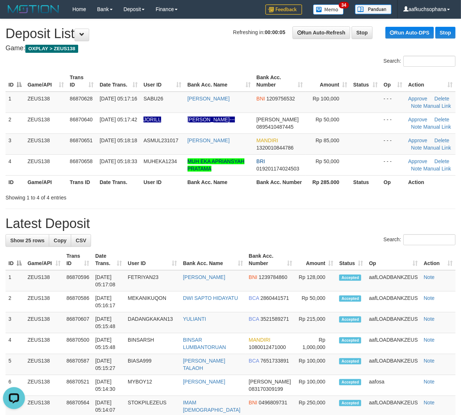
drag, startPoint x: 351, startPoint y: 206, endPoint x: 467, endPoint y: 245, distance: 121.8
drag, startPoint x: 358, startPoint y: 210, endPoint x: 404, endPoint y: 231, distance: 50.9
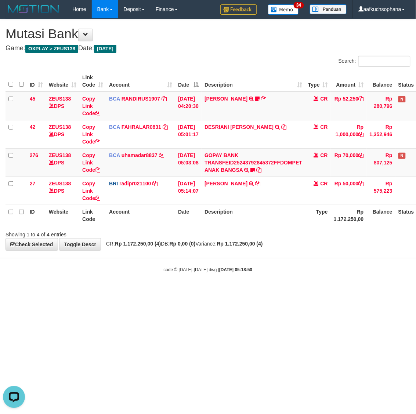
click at [289, 291] on html "Toggle navigation Home Bank Account List Load By Website Group [OXPLAY] ZEUS138…" at bounding box center [208, 145] width 416 height 291
drag, startPoint x: 288, startPoint y: 307, endPoint x: 141, endPoint y: 279, distance: 149.9
click at [288, 291] on html "Toggle navigation Home Bank Account List Load By Website Group [OXPLAY] ZEUS138…" at bounding box center [208, 145] width 416 height 291
drag, startPoint x: 143, startPoint y: 323, endPoint x: 3, endPoint y: 272, distance: 149.5
click at [142, 291] on html "Toggle navigation Home Bank Account List Load By Website Group [OXPLAY] ZEUS138…" at bounding box center [208, 145] width 416 height 291
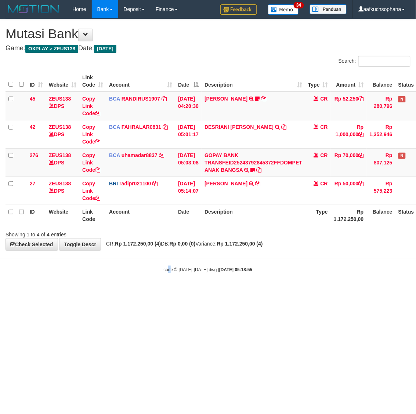
click at [168, 291] on html "Toggle navigation Home Bank Account List Load By Website Group [OXPLAY] ZEUS138…" at bounding box center [208, 145] width 416 height 291
click at [120, 291] on html "Toggle navigation Home Bank Account List Load By Website Group [OXPLAY] ZEUS138…" at bounding box center [208, 145] width 416 height 291
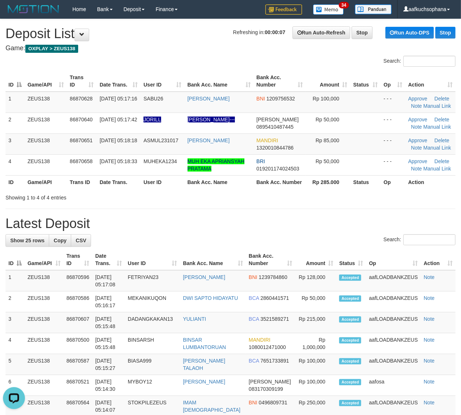
drag, startPoint x: 343, startPoint y: 203, endPoint x: 365, endPoint y: 208, distance: 22.7
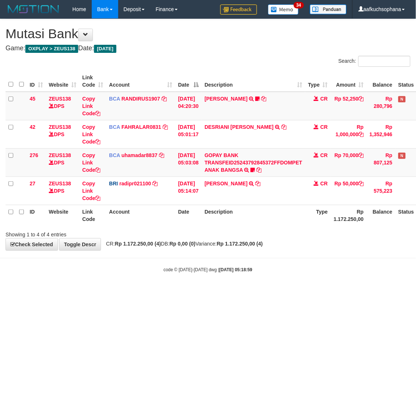
click at [111, 291] on html "Toggle navigation Home Bank Account List Load By Website Group [OXPLAY] ZEUS138…" at bounding box center [208, 145] width 416 height 291
drag, startPoint x: 98, startPoint y: 289, endPoint x: 116, endPoint y: 300, distance: 20.6
click at [100, 291] on html "Toggle navigation Home Bank Account List Load By Website Group [OXPLAY] ZEUS138…" at bounding box center [208, 145] width 416 height 291
click at [120, 291] on html "Toggle navigation Home Bank Account List Load By Website Group [OXPLAY] ZEUS138…" at bounding box center [208, 145] width 416 height 291
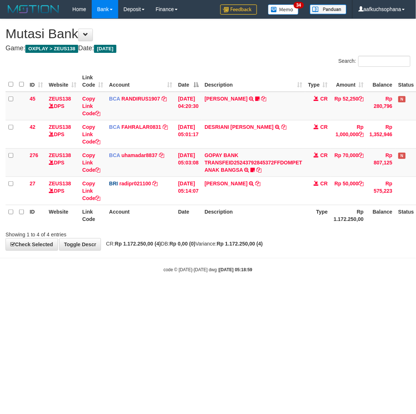
click at [128, 286] on body "Toggle navigation Home Bank Account List Load By Website Group [OXPLAY] ZEUS138…" at bounding box center [208, 145] width 416 height 291
click at [126, 257] on body "Toggle navigation Home Bank Account List Load By Website Group [OXPLAY] ZEUS138…" at bounding box center [208, 145] width 416 height 291
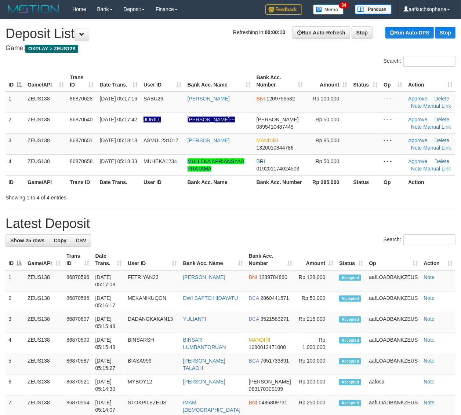
drag, startPoint x: 390, startPoint y: 207, endPoint x: 409, endPoint y: 219, distance: 22.7
drag, startPoint x: 389, startPoint y: 191, endPoint x: 424, endPoint y: 203, distance: 36.3
click at [389, 191] on div at bounding box center [326, 191] width 269 height 0
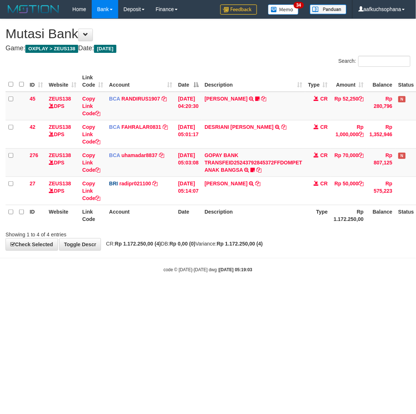
click at [142, 291] on html "Toggle navigation Home Bank Account List Load By Website Group [OXPLAY] ZEUS138…" at bounding box center [208, 145] width 416 height 291
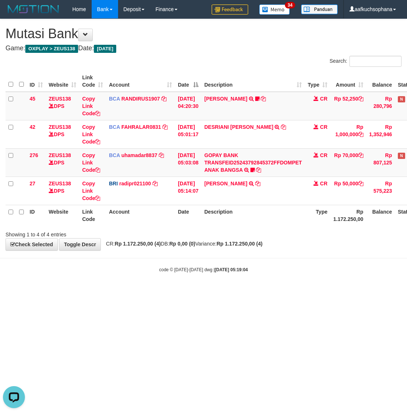
click at [120, 286] on body "Toggle navigation Home Bank Account List Load By Website Group [OXPLAY] ZEUS138…" at bounding box center [203, 145] width 407 height 291
click at [133, 268] on div "code © 2012-2018 dwg | 2025/09/01 05:19:04" at bounding box center [203, 269] width 407 height 7
click at [121, 291] on html "Toggle navigation Home Bank Account List Load By Website Group [OXPLAY] ZEUS138…" at bounding box center [203, 145] width 407 height 291
click at [122, 291] on html "Toggle navigation Home Bank Account List Load By Website Group [OXPLAY] ZEUS138…" at bounding box center [203, 145] width 407 height 291
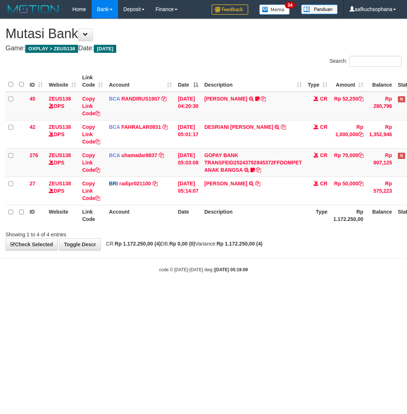
click at [107, 291] on html "Toggle navigation Home Bank Account List Load By Website Group [OXPLAY] ZEUS138…" at bounding box center [203, 145] width 407 height 291
click at [127, 274] on body "Toggle navigation Home Bank Account List Load By Website Group [OXPLAY] ZEUS138…" at bounding box center [203, 145] width 407 height 291
drag, startPoint x: 0, startPoint y: 0, endPoint x: 124, endPoint y: 272, distance: 298.6
click at [124, 272] on div "code © 2012-2018 dwg | 2025/09/01 05:19:12" at bounding box center [203, 269] width 407 height 7
click at [124, 271] on div "code © 2012-2018 dwg | 2025/09/01 05:19:14" at bounding box center [203, 269] width 407 height 7
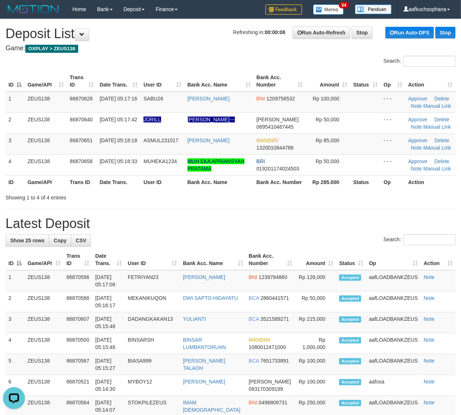
click at [354, 200] on div "Showing 1 to 4 of 4 entries" at bounding box center [230, 196] width 461 height 10
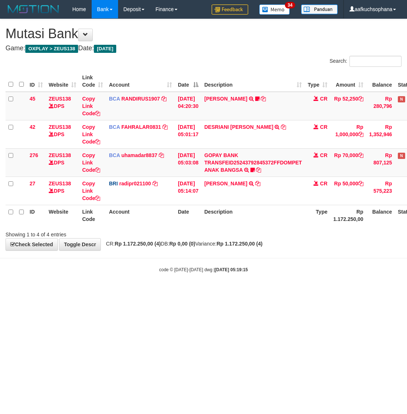
click at [160, 291] on html "Toggle navigation Home Bank Account List Load By Website Group [OXPLAY] ZEUS138…" at bounding box center [203, 145] width 407 height 291
click at [101, 291] on html "Toggle navigation Home Bank Account List Load By Website Group [OXPLAY] ZEUS138…" at bounding box center [203, 145] width 407 height 291
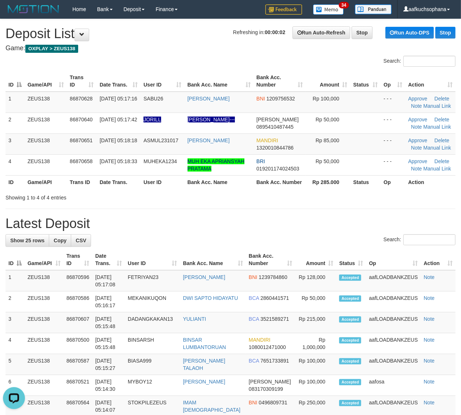
click at [314, 192] on div "Showing 1 to 4 of 4 entries" at bounding box center [230, 196] width 461 height 10
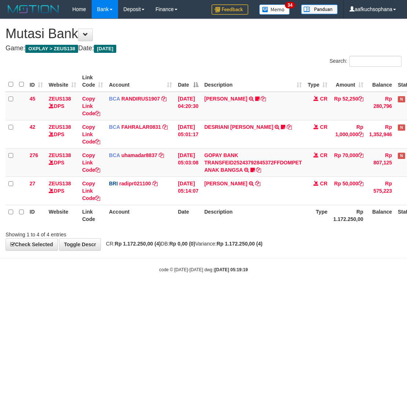
click at [92, 281] on body "Toggle navigation Home Bank Account List Load By Website Group [OXPLAY] ZEUS138…" at bounding box center [203, 145] width 407 height 291
click at [89, 283] on body "Toggle navigation Home Bank Account List Load By Website Group [OXPLAY] ZEUS138…" at bounding box center [203, 145] width 407 height 291
click at [88, 283] on body "Toggle navigation Home Bank Account List Load By Website Group [OXPLAY] ZEUS138…" at bounding box center [203, 145] width 407 height 291
click at [81, 283] on body "Toggle navigation Home Bank Account List Load By Website Group [OXPLAY] ZEUS138…" at bounding box center [203, 145] width 407 height 291
click at [85, 287] on body "Toggle navigation Home Bank Account List Load By Website Group [OXPLAY] ZEUS138…" at bounding box center [203, 145] width 407 height 291
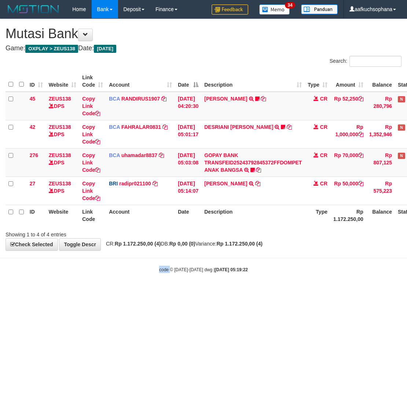
click at [85, 287] on body "Toggle navigation Home Bank Account List Load By Website Group [OXPLAY] ZEUS138…" at bounding box center [203, 145] width 407 height 291
click at [83, 286] on body "Toggle navigation Home Bank Account List Load By Website Group [OXPLAY] ZEUS138…" at bounding box center [203, 145] width 407 height 291
click at [81, 286] on body "Toggle navigation Home Bank Account List Load By Website Group [OXPLAY] ZEUS138…" at bounding box center [203, 145] width 407 height 291
click at [76, 283] on body "Toggle navigation Home Bank Account List Load By Website Group [OXPLAY] ZEUS138…" at bounding box center [203, 145] width 407 height 291
click at [78, 283] on body "Toggle navigation Home Bank Account List Load By Website Group [OXPLAY] ZEUS138…" at bounding box center [203, 145] width 407 height 291
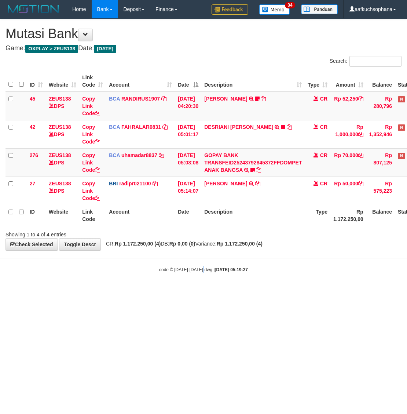
click at [204, 291] on html "Toggle navigation Home Bank Account List Load By Website Group [OXPLAY] ZEUS138…" at bounding box center [203, 145] width 407 height 291
click at [255, 169] on icon at bounding box center [253, 169] width 4 height 5
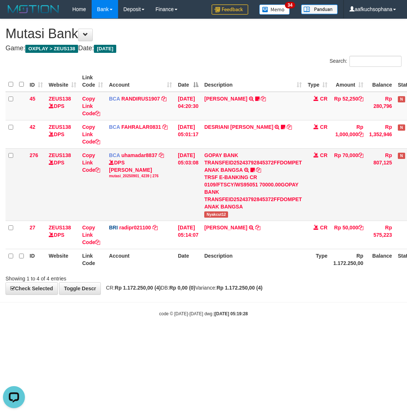
click at [228, 211] on span "Nyakcut12" at bounding box center [216, 214] width 24 height 6
click at [228, 214] on span "Nyakcut12" at bounding box center [216, 214] width 24 height 6
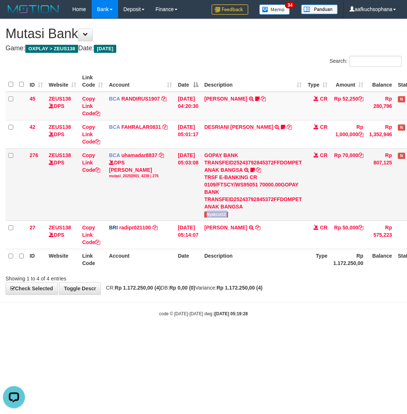
copy tr "Nyakcut12"
click at [100, 171] on icon at bounding box center [97, 169] width 5 height 5
drag, startPoint x: 100, startPoint y: 171, endPoint x: 1, endPoint y: 177, distance: 99.6
click at [98, 171] on icon at bounding box center [97, 169] width 5 height 5
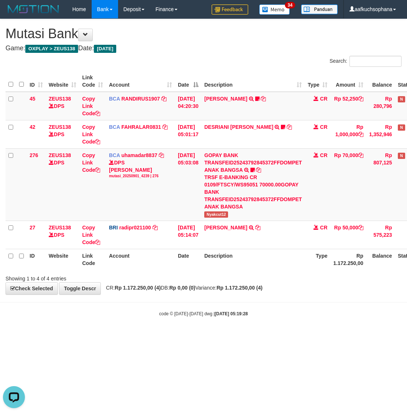
drag, startPoint x: 211, startPoint y: 307, endPoint x: 131, endPoint y: 288, distance: 82.6
click at [211, 320] on body "Toggle navigation Home Bank Account List Load By Website Group [OXPLAY] ZEUS138…" at bounding box center [203, 167] width 407 height 335
drag, startPoint x: 160, startPoint y: 324, endPoint x: 0, endPoint y: 255, distance: 173.9
click at [159, 324] on body "Toggle navigation Home Bank Account List Load By Website Group [OXPLAY] ZEUS138…" at bounding box center [203, 167] width 407 height 335
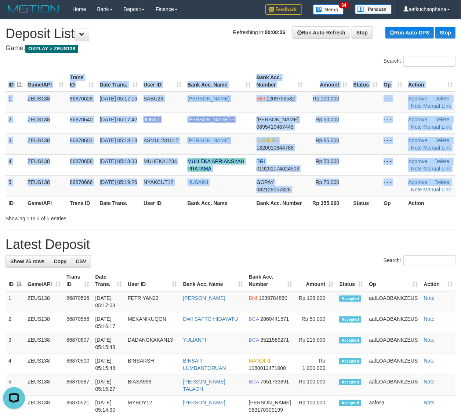
drag, startPoint x: 456, startPoint y: 184, endPoint x: 462, endPoint y: 183, distance: 6.6
click at [457, 183] on div "ID Game/API Trans ID Date Trans. User ID Bank Acc. Name Bank Acc. Number Amount…" at bounding box center [230, 141] width 461 height 144
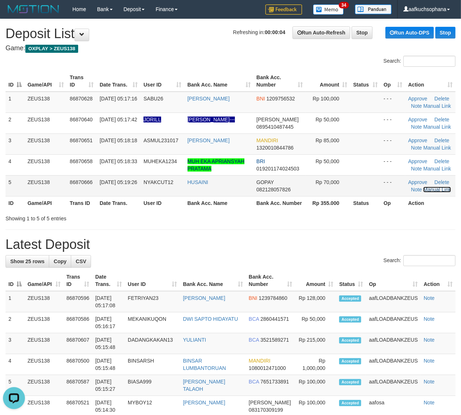
click at [430, 191] on link "Manual Link" at bounding box center [437, 190] width 28 height 6
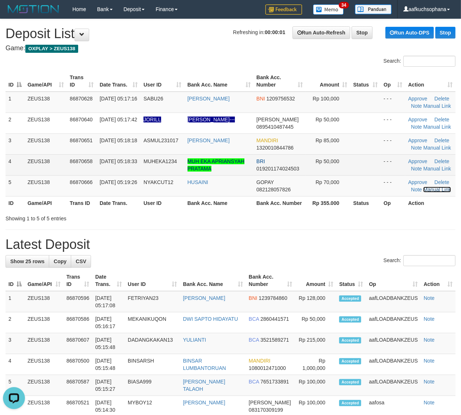
click at [423, 187] on link "Manual Link" at bounding box center [437, 190] width 28 height 6
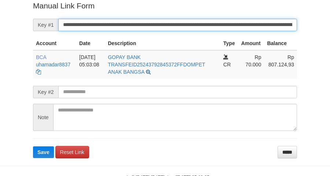
click at [33, 146] on button "Save" at bounding box center [43, 152] width 21 height 12
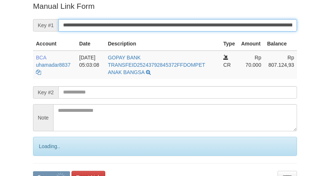
click at [33, 171] on button "Save" at bounding box center [51, 177] width 37 height 12
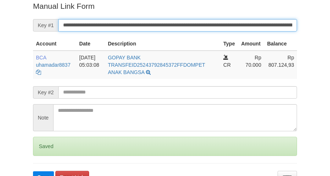
click at [33, 171] on button "Save" at bounding box center [43, 177] width 21 height 12
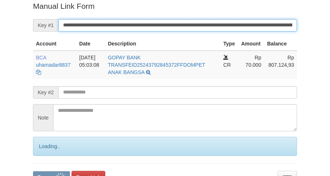
click at [33, 171] on button "Save" at bounding box center [51, 177] width 37 height 12
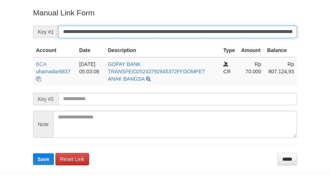
click at [33, 153] on button "Save" at bounding box center [43, 159] width 21 height 12
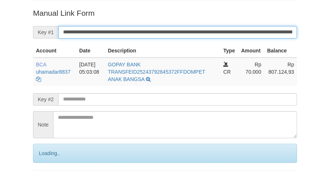
click at [163, 30] on input "**********" at bounding box center [177, 32] width 239 height 12
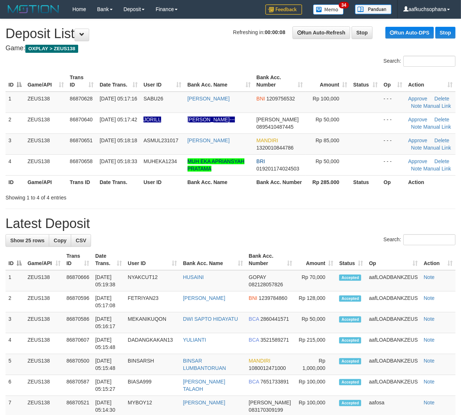
drag, startPoint x: 349, startPoint y: 211, endPoint x: 430, endPoint y: 219, distance: 81.5
drag, startPoint x: 298, startPoint y: 191, endPoint x: 380, endPoint y: 201, distance: 82.1
click at [311, 194] on div "Showing 1 to 4 of 4 entries" at bounding box center [230, 196] width 461 height 10
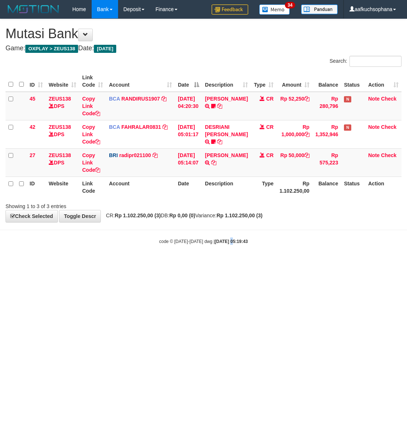
drag, startPoint x: 224, startPoint y: 316, endPoint x: 228, endPoint y: 322, distance: 7.1
click at [228, 263] on html "Toggle navigation Home Bank Account List Load By Website Group [OXPLAY] ZEUS138…" at bounding box center [203, 131] width 407 height 263
drag, startPoint x: 132, startPoint y: 247, endPoint x: 84, endPoint y: 234, distance: 50.1
click at [132, 247] on body "Toggle navigation Home Bank Account List Load By Website Group [OXPLAY] ZEUS138…" at bounding box center [203, 131] width 407 height 263
click at [169, 263] on html "Toggle navigation Home Bank Account List Load By Website Group [OXPLAY] ZEUS138…" at bounding box center [203, 131] width 407 height 263
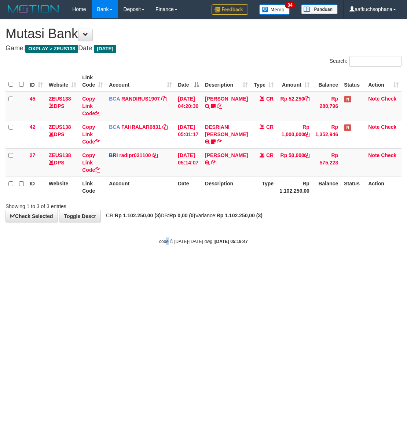
click at [166, 263] on html "Toggle navigation Home Bank Account List Load By Website Group [OXPLAY] ZEUS138…" at bounding box center [203, 131] width 407 height 263
click at [168, 263] on html "Toggle navigation Home Bank Account List Load By Website Group [OXPLAY] ZEUS138…" at bounding box center [203, 131] width 407 height 263
